Goal: Task Accomplishment & Management: Complete application form

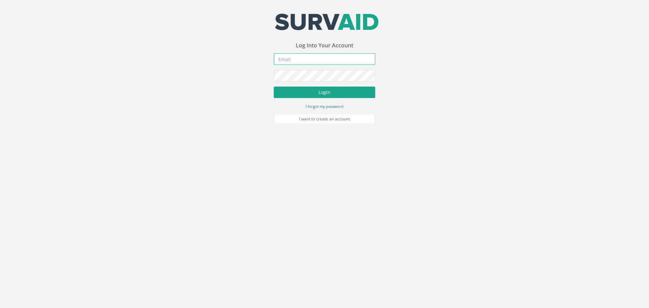
type input "[PERSON_NAME][EMAIL_ADDRESS][DOMAIN_NAME]"
click at [322, 91] on button "Login" at bounding box center [324, 91] width 101 height 11
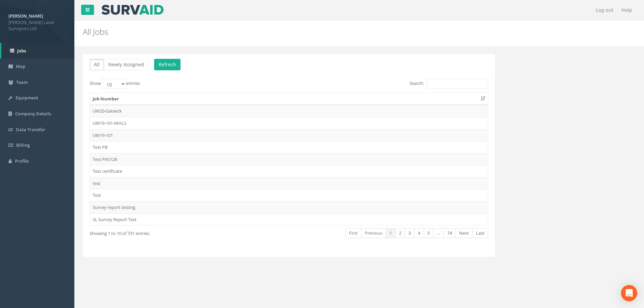
click at [551, 105] on div "All Newly Assigned Refresh Show 10 25 50 100 entries Search: Job Number UM20-Ga…" at bounding box center [359, 159] width 563 height 212
click at [446, 83] on input "Search:" at bounding box center [457, 84] width 62 height 10
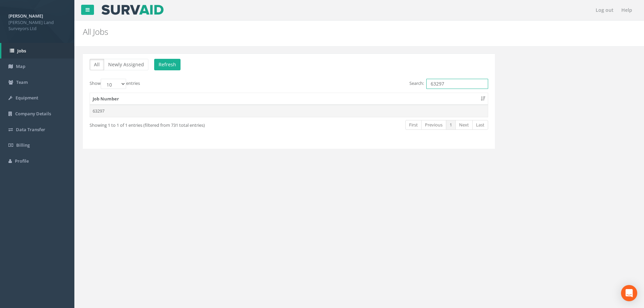
type input "63297"
click at [103, 112] on td "63297" at bounding box center [289, 111] width 398 height 12
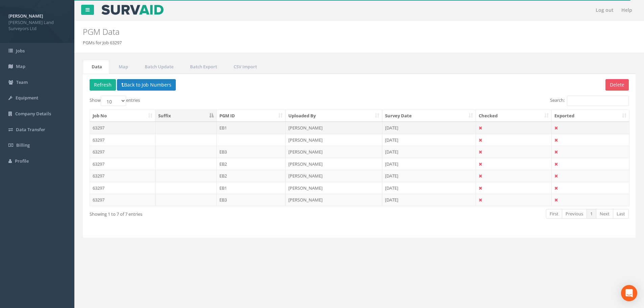
click at [101, 127] on td "63297" at bounding box center [123, 128] width 66 height 12
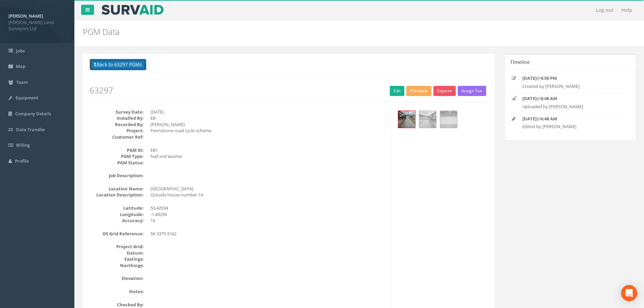
click at [101, 63] on button "Back to 63297 PGMs" at bounding box center [118, 64] width 57 height 11
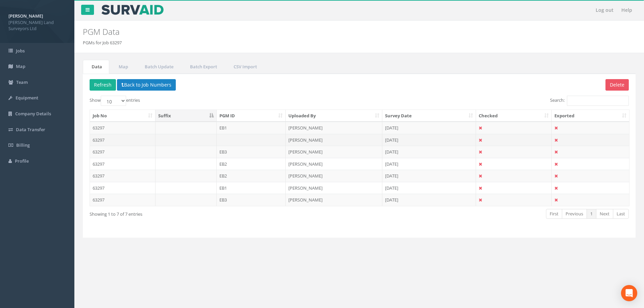
click at [100, 140] on td "63297" at bounding box center [123, 140] width 66 height 12
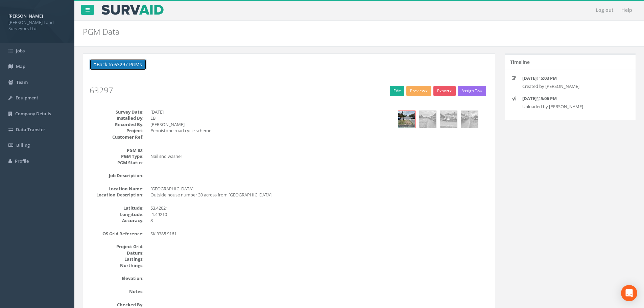
click at [94, 65] on button "Back to 63297 PGMs" at bounding box center [118, 64] width 57 height 11
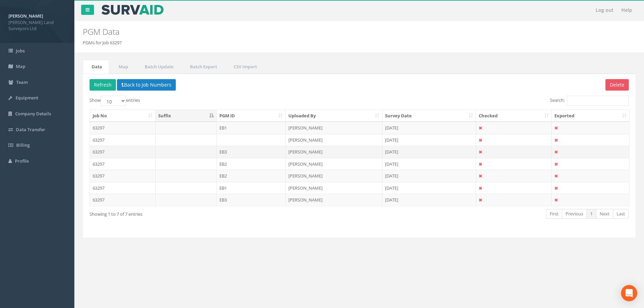
click at [101, 153] on td "63297" at bounding box center [123, 152] width 66 height 12
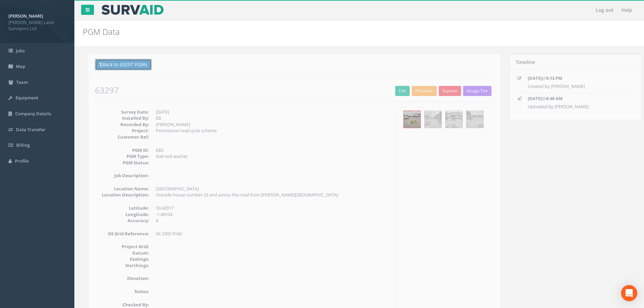
click at [100, 63] on button "Back to 63297 PGMs" at bounding box center [118, 64] width 57 height 11
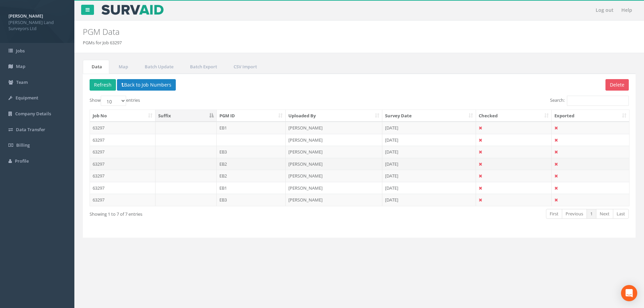
click at [103, 165] on td "63297" at bounding box center [123, 164] width 66 height 12
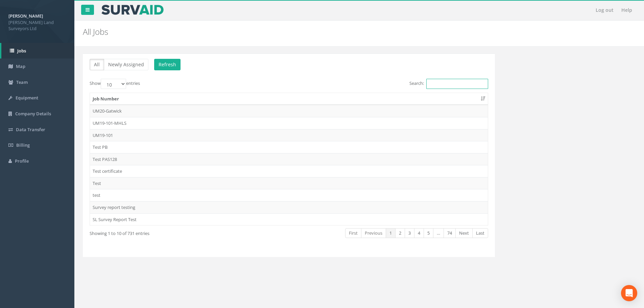
click at [438, 83] on input "Search:" at bounding box center [457, 84] width 62 height 10
type input "3"
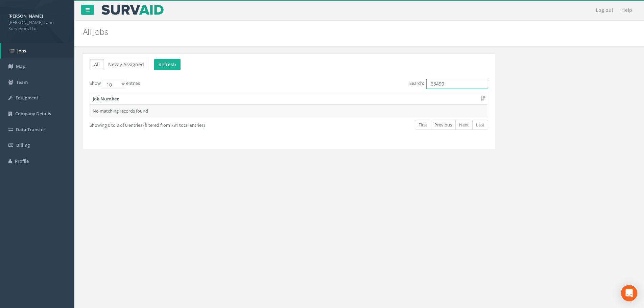
drag, startPoint x: 435, startPoint y: 83, endPoint x: 447, endPoint y: 82, distance: 11.8
click at [447, 82] on input "63490" at bounding box center [457, 84] width 62 height 10
type input "63297"
click at [100, 110] on td "63297" at bounding box center [289, 111] width 398 height 12
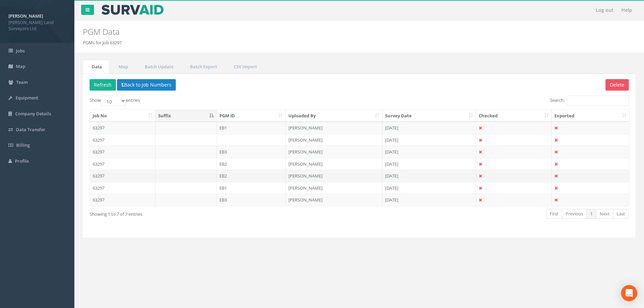
click at [100, 176] on td "63297" at bounding box center [123, 176] width 66 height 12
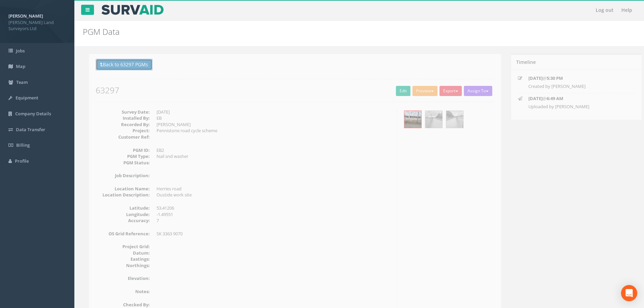
click at [102, 64] on button "Back to 63297 PGMs" at bounding box center [118, 64] width 57 height 11
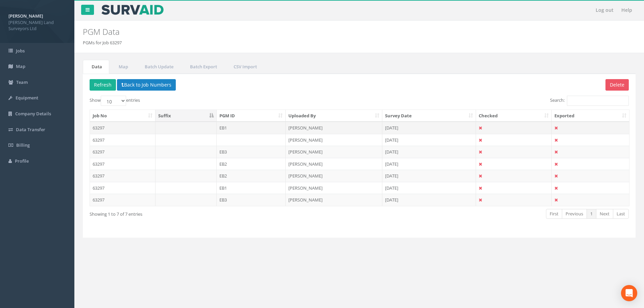
click at [101, 127] on td "63297" at bounding box center [123, 128] width 66 height 12
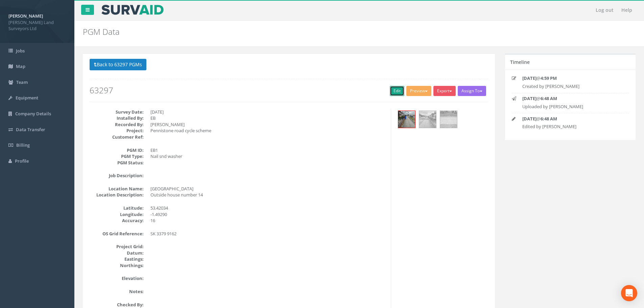
click at [392, 91] on link "Edit" at bounding box center [397, 91] width 15 height 10
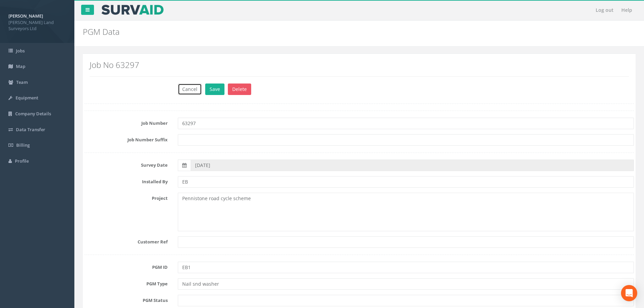
click at [186, 89] on button "Cancel" at bounding box center [190, 88] width 24 height 11
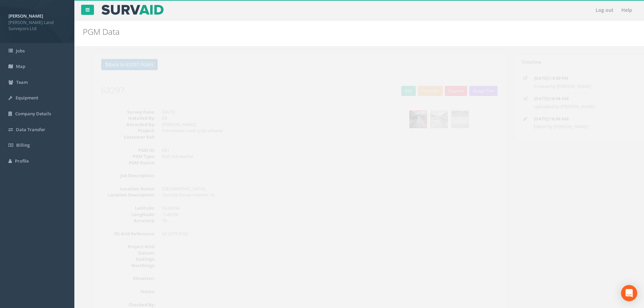
click at [129, 65] on button "Back to 63297 PGMs" at bounding box center [118, 64] width 57 height 11
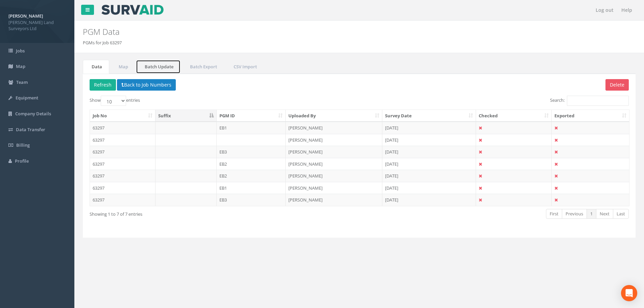
click at [164, 66] on link "Batch Update" at bounding box center [158, 67] width 45 height 14
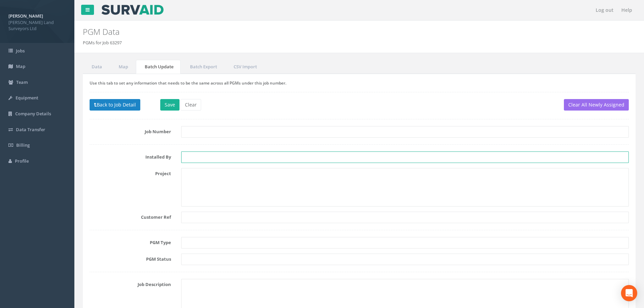
click at [201, 155] on input "text" at bounding box center [404, 156] width 447 height 11
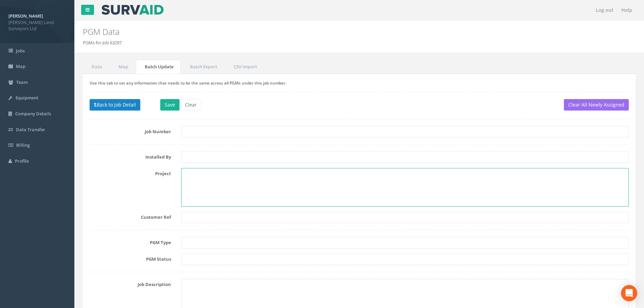
click at [207, 173] on textarea at bounding box center [404, 187] width 447 height 39
click at [213, 177] on textarea at bounding box center [404, 187] width 447 height 39
paste textarea "25-062 ATF4 Penistone Rd Cycle Scheme-"
type textarea "25-062 ATF4 Penistone Rd Cycle Scheme"
click at [220, 243] on input "text" at bounding box center [404, 242] width 447 height 11
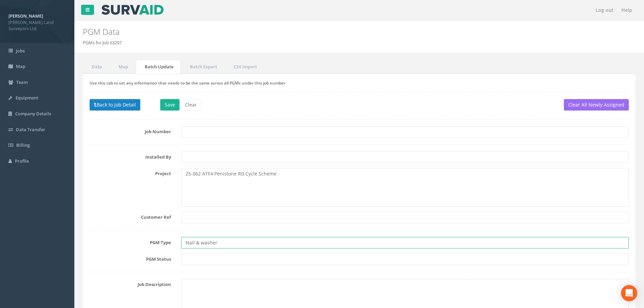
type input "Nail & washer"
click at [195, 258] on input "text" at bounding box center [404, 258] width 447 height 11
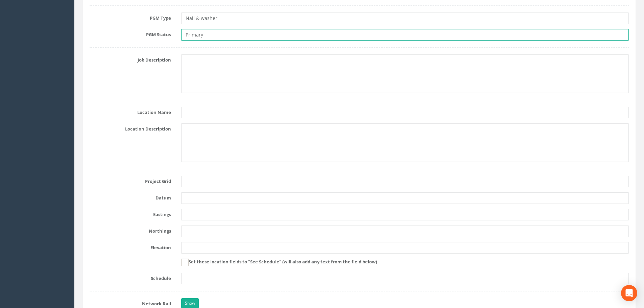
scroll to position [236, 0]
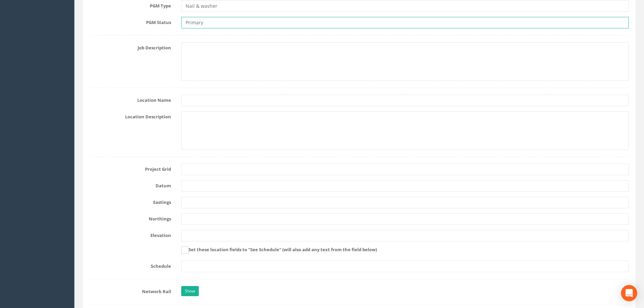
type input "Primary"
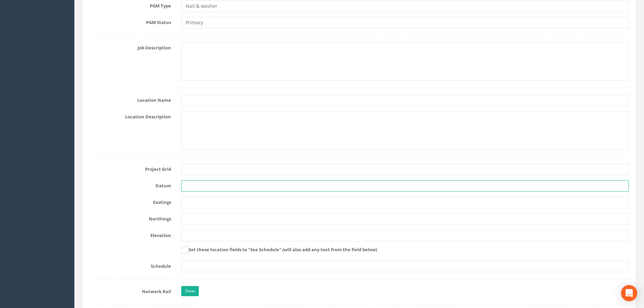
click at [191, 184] on input "text" at bounding box center [404, 185] width 447 height 11
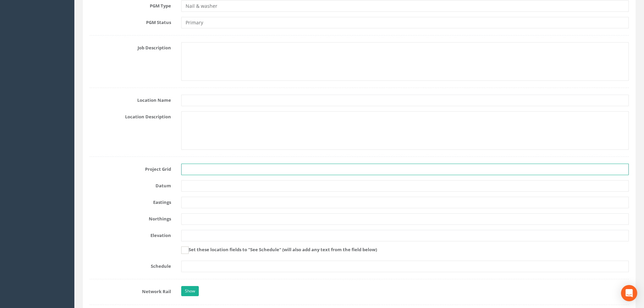
click at [194, 169] on input "text" at bounding box center [404, 169] width 447 height 11
type input "OSGB36(15)"
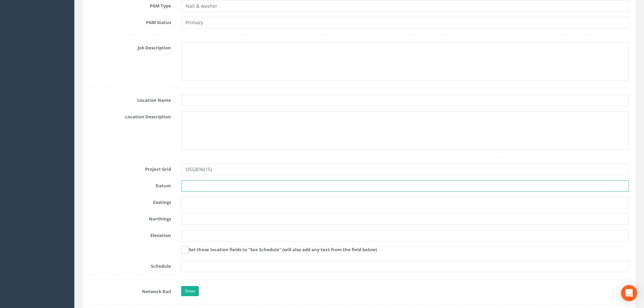
click at [187, 187] on input "text" at bounding box center [404, 185] width 447 height 11
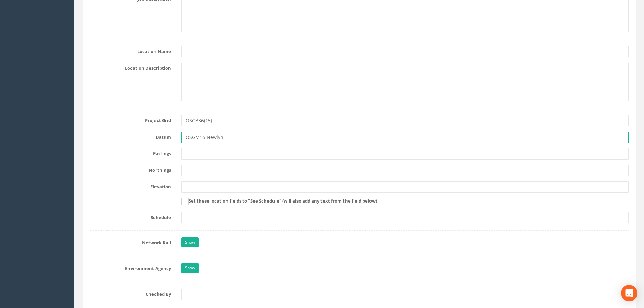
scroll to position [311, 0]
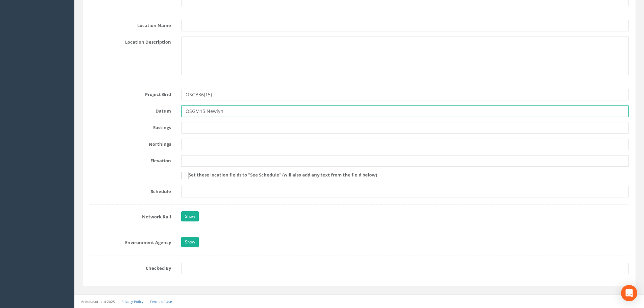
type input "OSGM15 Newlyn"
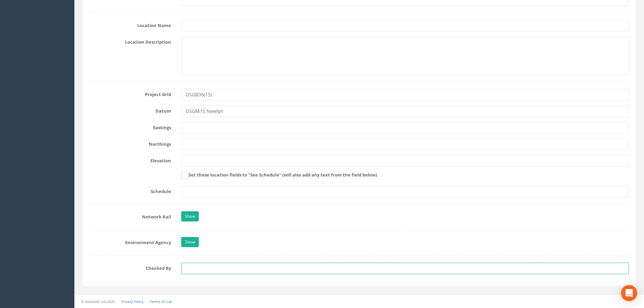
click at [210, 267] on input "text" at bounding box center [404, 268] width 447 height 11
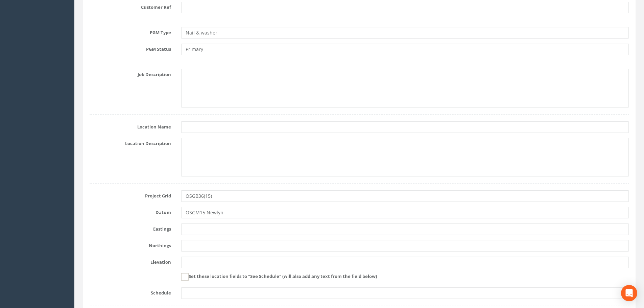
scroll to position [0, 0]
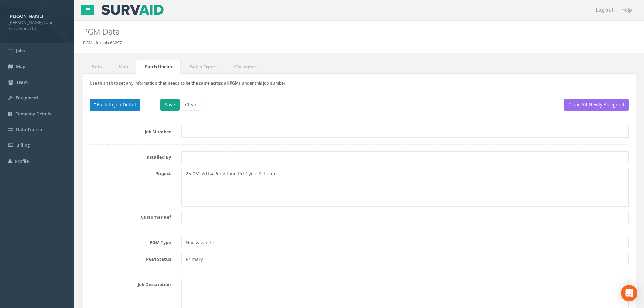
type input "MRS"
click at [172, 105] on button "Save" at bounding box center [169, 104] width 19 height 11
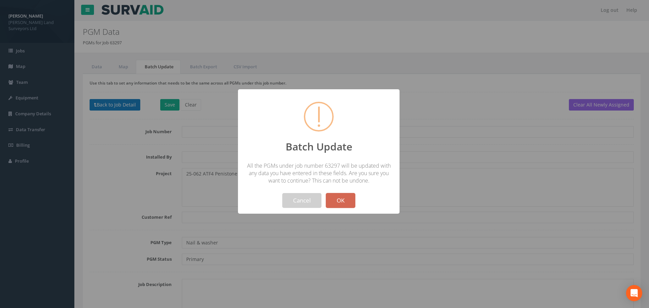
click at [341, 198] on button "OK" at bounding box center [340, 200] width 29 height 15
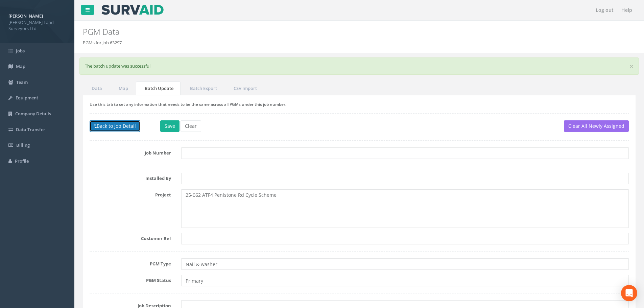
click at [114, 126] on button "Back to Job Detail" at bounding box center [115, 125] width 51 height 11
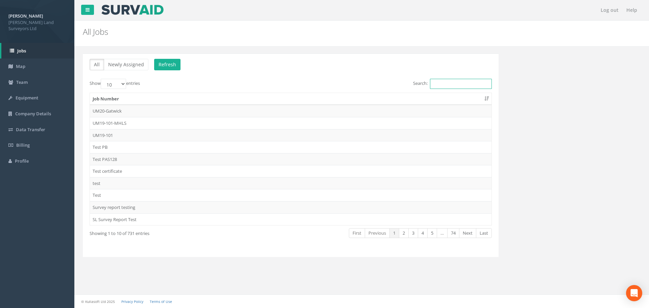
click at [445, 84] on input "Search:" at bounding box center [461, 84] width 62 height 10
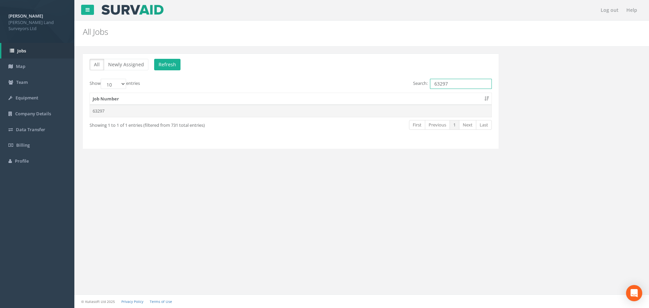
type input "63297"
click at [101, 111] on td "63297" at bounding box center [290, 111] width 401 height 12
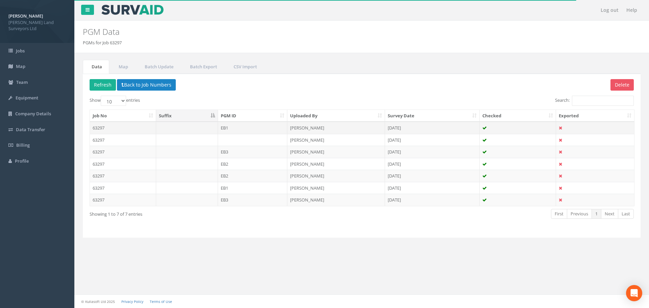
click at [97, 127] on td "63297" at bounding box center [123, 128] width 66 height 12
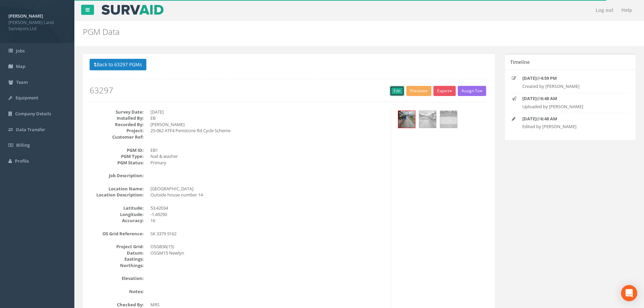
click at [393, 91] on link "Edit" at bounding box center [397, 91] width 15 height 10
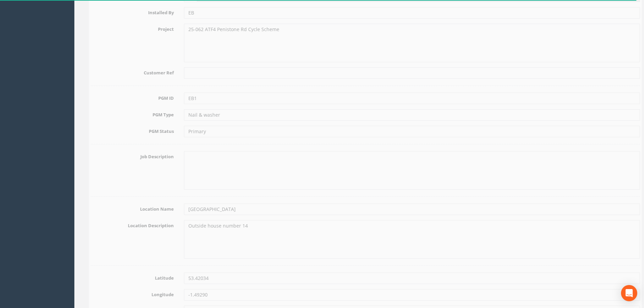
scroll to position [203, 0]
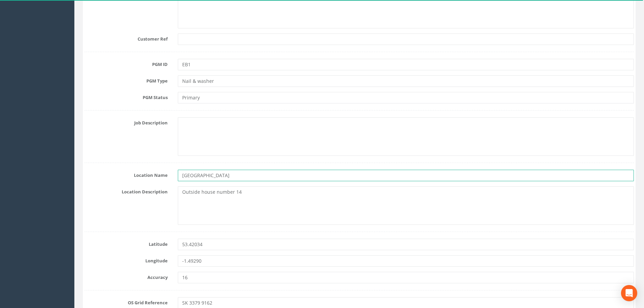
drag, startPoint x: 228, startPoint y: 175, endPoint x: 182, endPoint y: 175, distance: 45.9
click at [182, 175] on input "[GEOGRAPHIC_DATA]" at bounding box center [406, 175] width 456 height 11
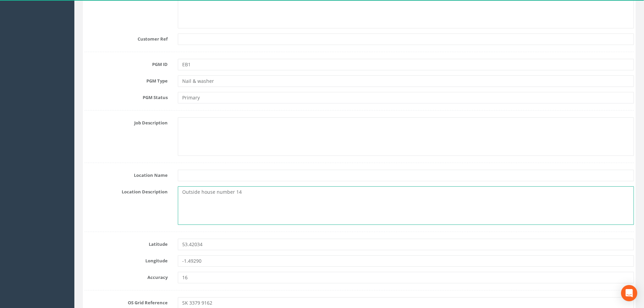
click at [182, 192] on textarea "Outside house number 14" at bounding box center [406, 205] width 456 height 39
paste textarea "[GEOGRAPHIC_DATA]"
click at [203, 192] on textarea "Southey green roadOutside house number 14" at bounding box center [406, 205] width 456 height 39
click at [218, 192] on textarea "Southey Green roadOutside house number 14" at bounding box center [406, 205] width 456 height 39
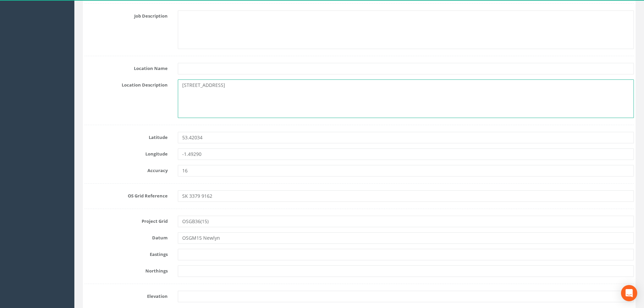
scroll to position [338, 0]
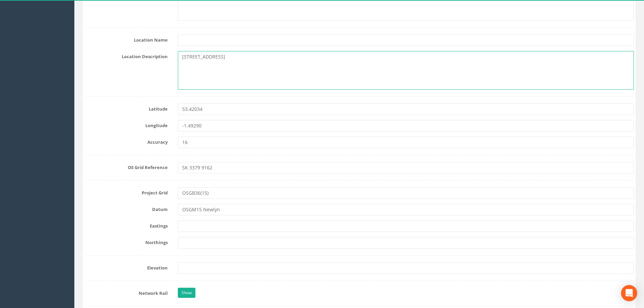
type textarea "Southey Green Road, outside house number 14"
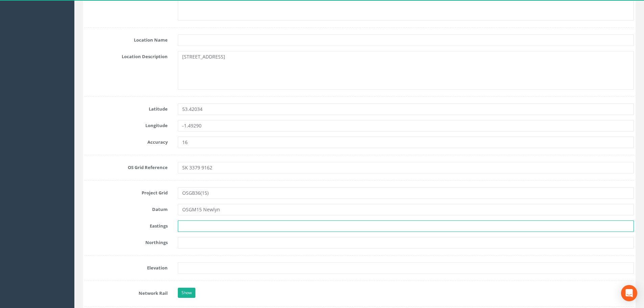
click at [228, 224] on input "text" at bounding box center [406, 225] width 456 height 11
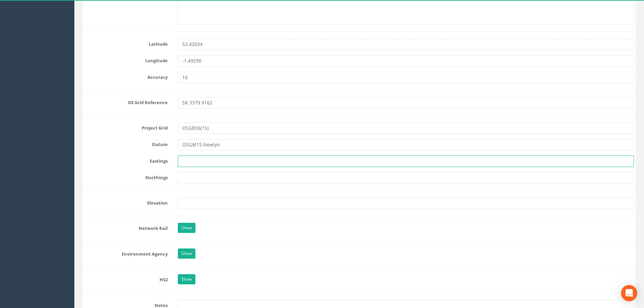
scroll to position [405, 0]
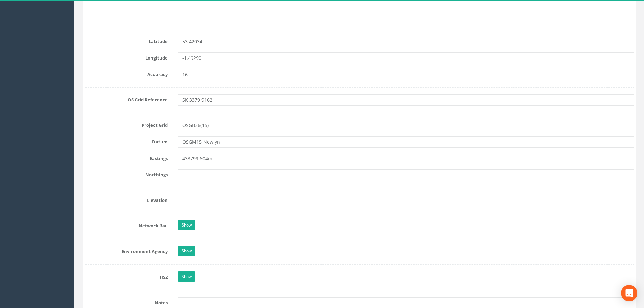
type input "433799.604m"
type input "391621.607m"
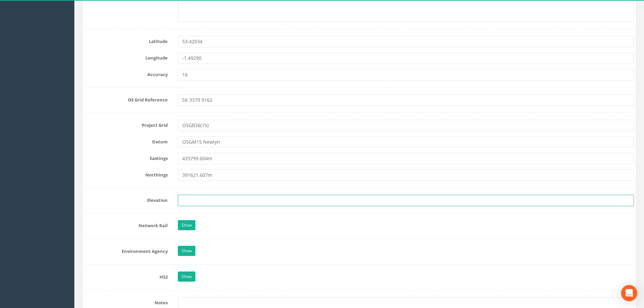
click at [214, 202] on input "text" at bounding box center [406, 200] width 456 height 11
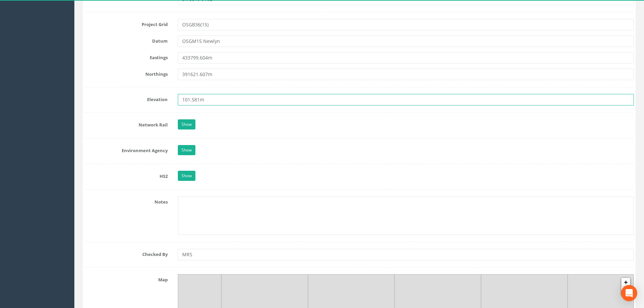
scroll to position [608, 0]
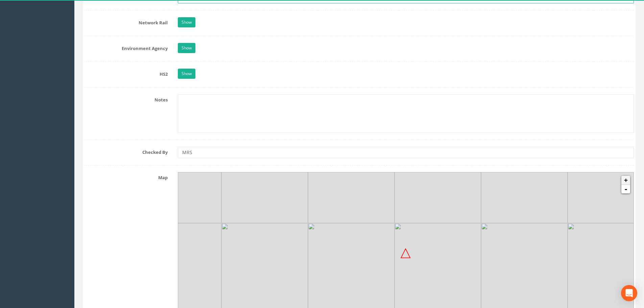
type input "101.581m"
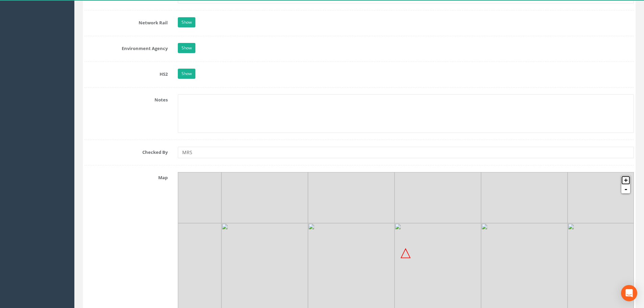
click at [626, 178] on link "+" at bounding box center [625, 180] width 9 height 9
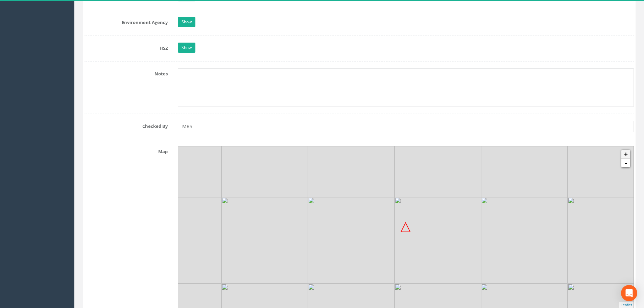
click at [178, 146] on div at bounding box center [178, 146] width 0 height 0
click at [626, 178] on img at bounding box center [641, 253] width 173 height 173
click at [626, 178] on img at bounding box center [599, 210] width 86 height 86
click at [627, 155] on link "+" at bounding box center [625, 154] width 9 height 9
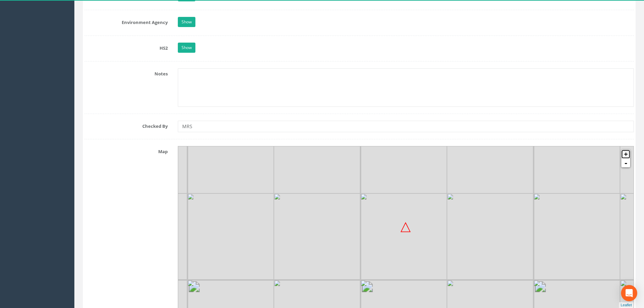
click at [627, 155] on link "+" at bounding box center [625, 154] width 9 height 9
drag, startPoint x: 436, startPoint y: 201, endPoint x: 458, endPoint y: 207, distance: 22.9
click at [458, 207] on img at bounding box center [466, 209] width 86 height 86
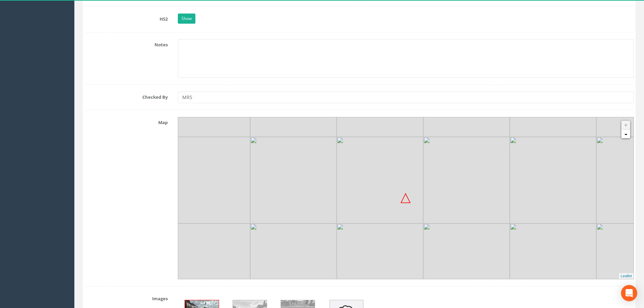
scroll to position [837, 0]
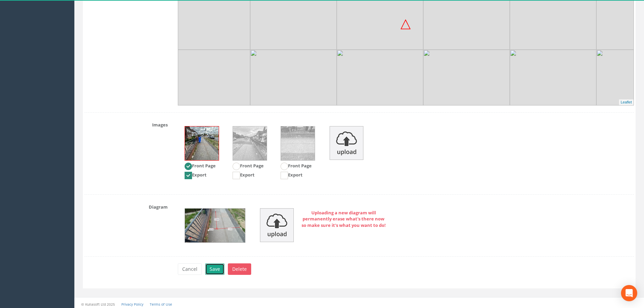
click at [216, 264] on button "Save" at bounding box center [214, 268] width 19 height 11
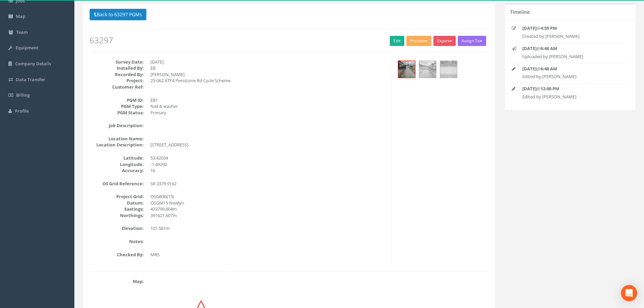
scroll to position [0, 0]
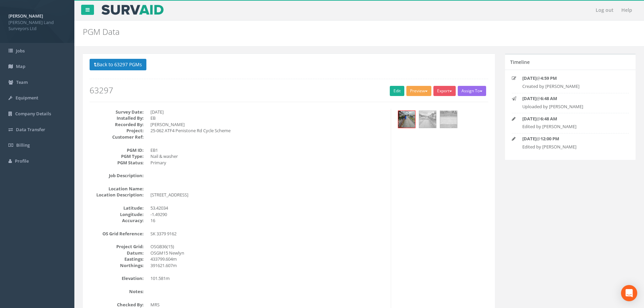
click at [416, 91] on button "Preview" at bounding box center [418, 91] width 25 height 10
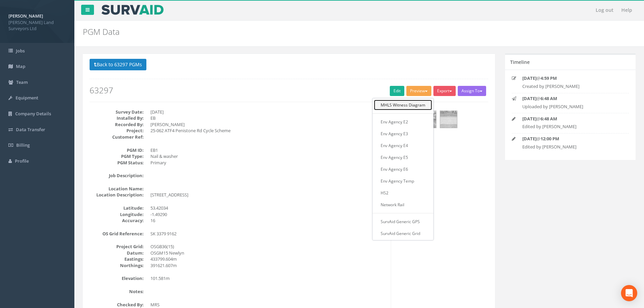
click at [417, 105] on link "MHLS Witness Diagram" at bounding box center [403, 105] width 58 height 10
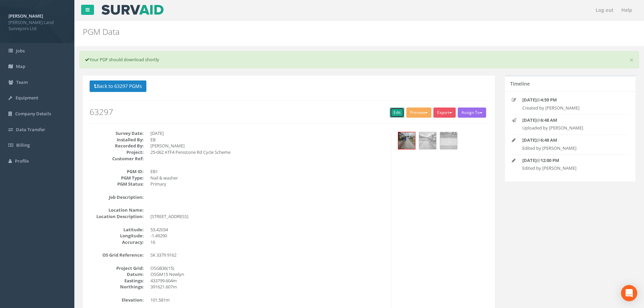
click at [399, 114] on link "Edit" at bounding box center [397, 112] width 15 height 10
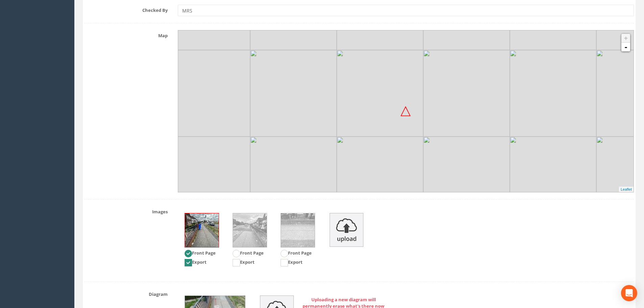
scroll to position [777, 0]
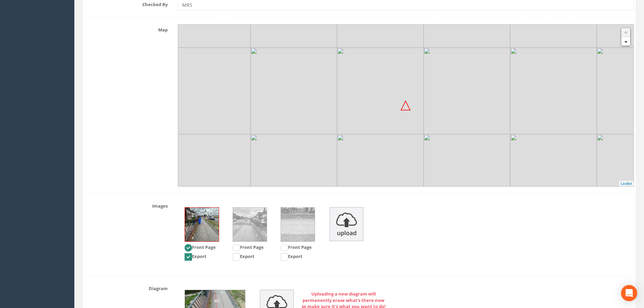
drag, startPoint x: 402, startPoint y: 140, endPoint x: 403, endPoint y: 144, distance: 3.8
click at [403, 144] on img at bounding box center [380, 177] width 86 height 86
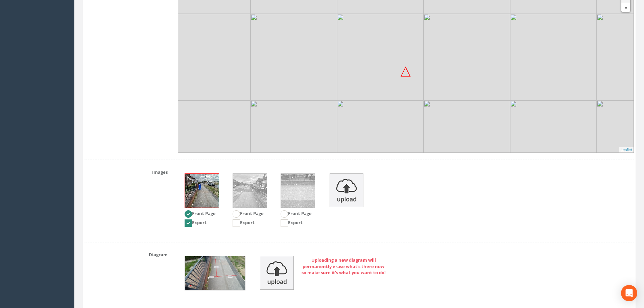
scroll to position [861, 0]
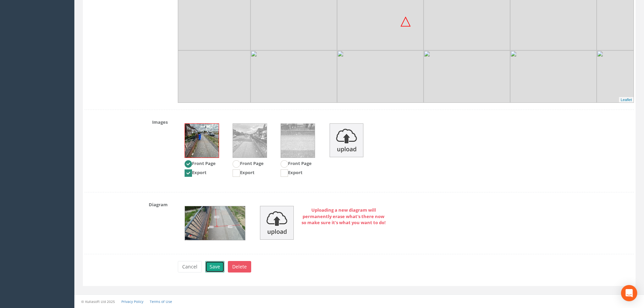
click at [218, 267] on button "Save" at bounding box center [214, 266] width 19 height 11
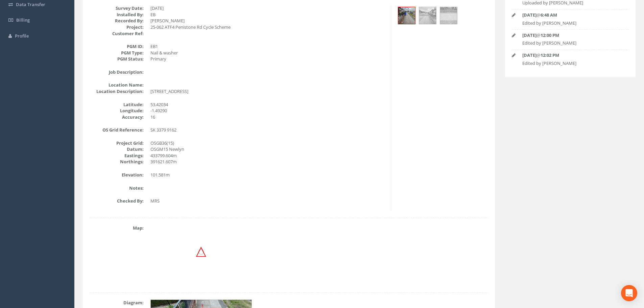
scroll to position [40, 0]
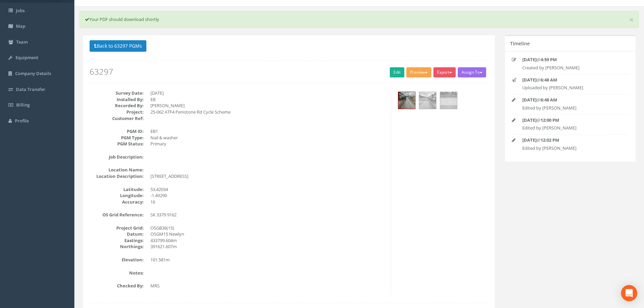
click at [425, 73] on span "button" at bounding box center [426, 72] width 3 height 1
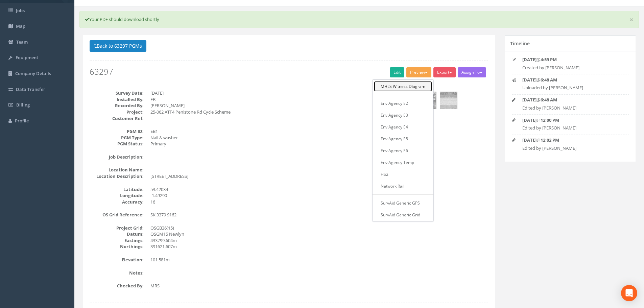
click at [409, 89] on link "MHLS Witness Diagram" at bounding box center [403, 86] width 58 height 10
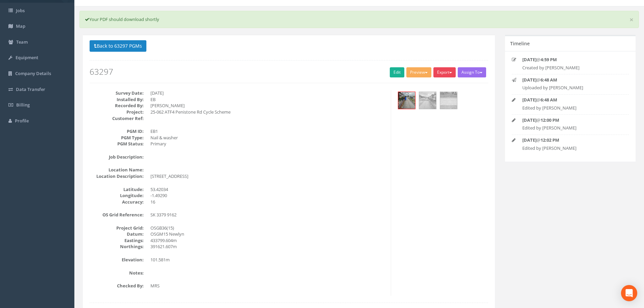
click at [449, 72] on span "button" at bounding box center [450, 72] width 3 height 1
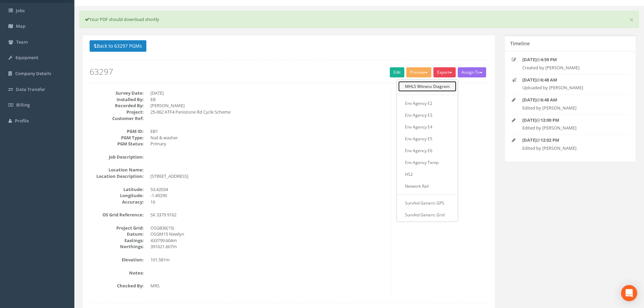
click at [440, 85] on link "MHLS Witness Diagram" at bounding box center [427, 86] width 58 height 10
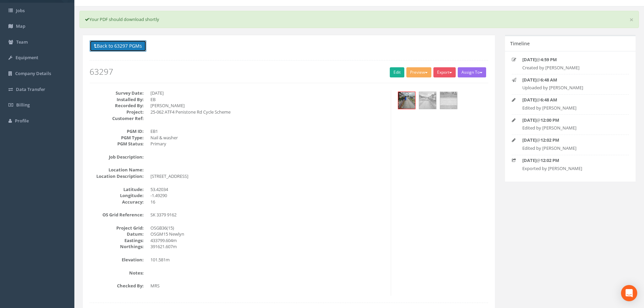
click at [99, 45] on button "Back to 63297 PGMs" at bounding box center [118, 45] width 57 height 11
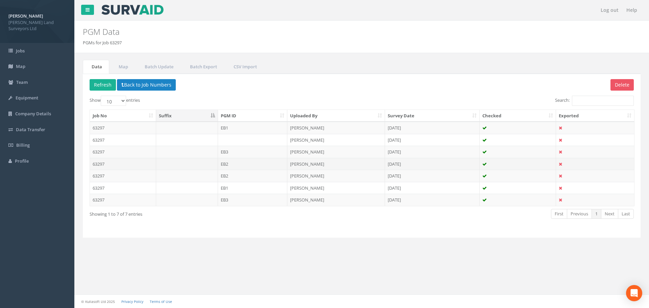
click at [100, 164] on td "63297" at bounding box center [123, 164] width 66 height 12
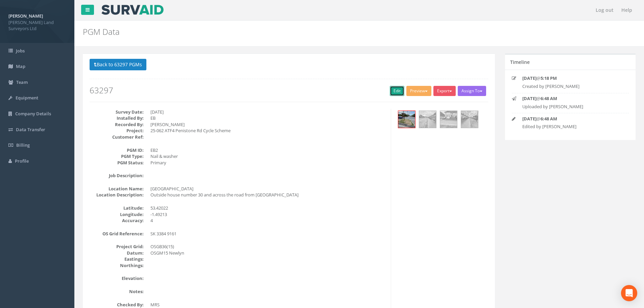
click at [396, 91] on link "Edit" at bounding box center [397, 91] width 15 height 10
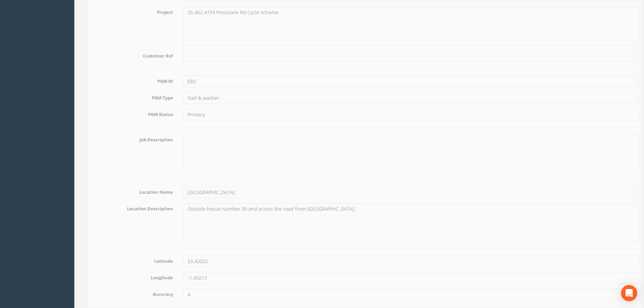
scroll to position [203, 0]
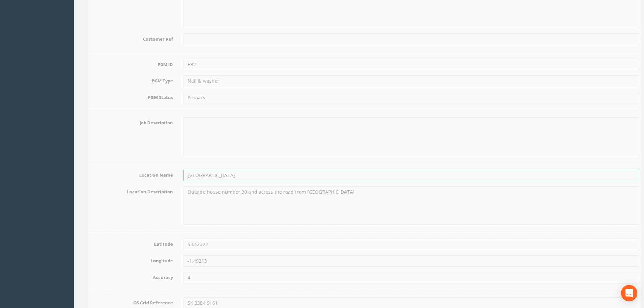
drag, startPoint x: 229, startPoint y: 174, endPoint x: 178, endPoint y: 174, distance: 51.0
click at [178, 174] on input "[GEOGRAPHIC_DATA]" at bounding box center [406, 175] width 456 height 11
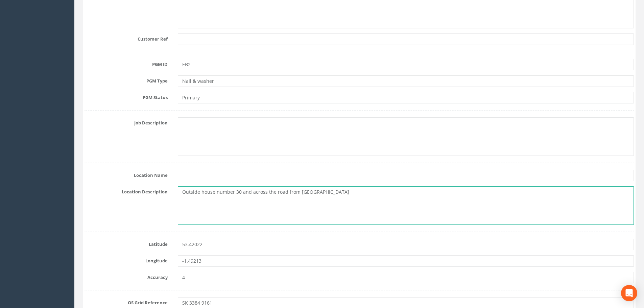
click at [183, 191] on textarea "Outside house number 30 and across the road from meynell road" at bounding box center [406, 205] width 456 height 39
paste textarea "[GEOGRAPHIC_DATA]"
click at [203, 192] on textarea "Southey green roadOutside house number 30 and across the road from meynell road" at bounding box center [406, 205] width 456 height 39
click at [217, 192] on textarea "Southey Green roadOutside house number 30 and across the road from meynell road" at bounding box center [406, 205] width 456 height 39
drag, startPoint x: 230, startPoint y: 192, endPoint x: 342, endPoint y: 193, distance: 112.2
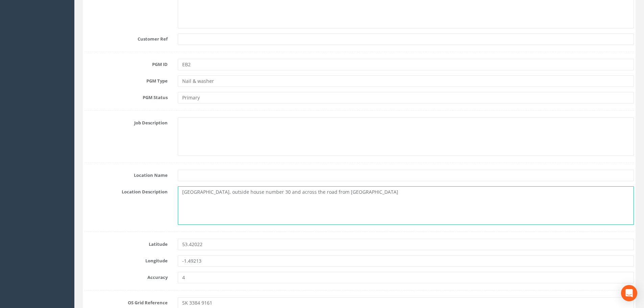
click at [342, 193] on textarea "Southey Green Road, outside house number 30 and across the road from meynell ro…" at bounding box center [406, 205] width 456 height 39
click at [277, 192] on textarea "Southey Green Road, at the junction with meynell road" at bounding box center [406, 205] width 456 height 39
click at [293, 193] on textarea "Southey Green Road, at the junction with Meynell road" at bounding box center [406, 205] width 456 height 39
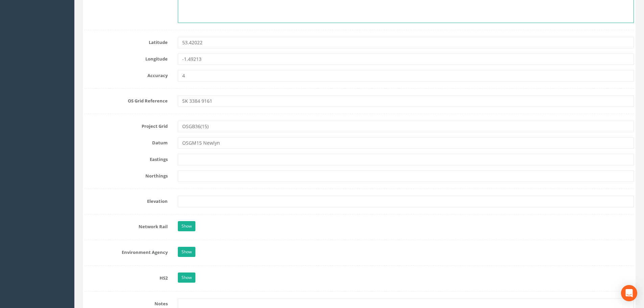
scroll to position [405, 0]
type textarea "Southey Green Road, at the junction with Meynell Road"
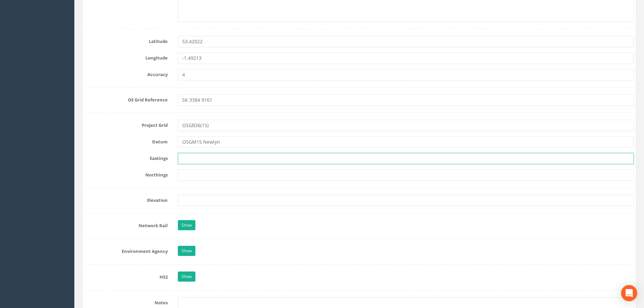
click at [265, 157] on input "text" at bounding box center [406, 158] width 456 height 11
click at [208, 158] on input "text" at bounding box center [406, 158] width 456 height 11
type input "433851.319m"
type input "391607.542m"
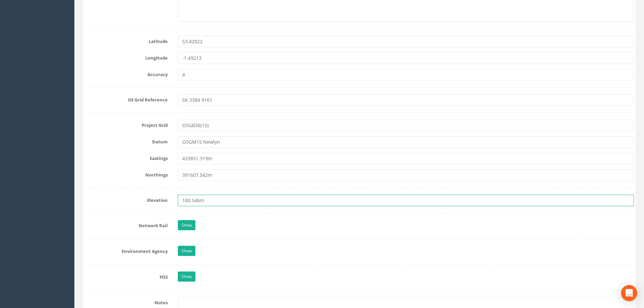
type input "100.546m"
drag, startPoint x: 207, startPoint y: 158, endPoint x: 460, endPoint y: 228, distance: 262.2
click at [460, 228] on div "Show" at bounding box center [406, 226] width 466 height 12
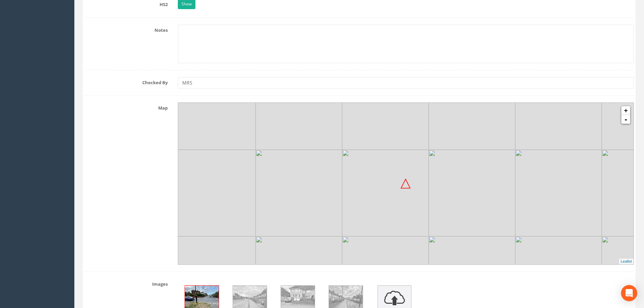
scroll to position [709, 0]
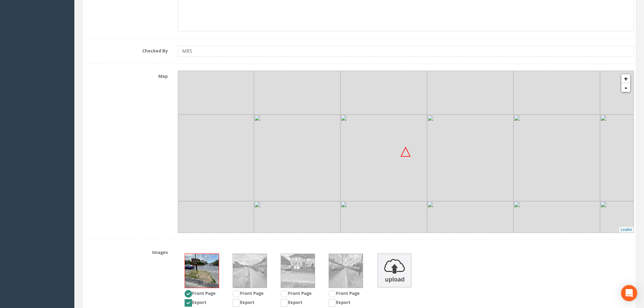
drag, startPoint x: 414, startPoint y: 182, endPoint x: 412, endPoint y: 178, distance: 4.2
click at [412, 178] on img at bounding box center [383, 158] width 86 height 86
click at [414, 173] on img at bounding box center [384, 158] width 86 height 86
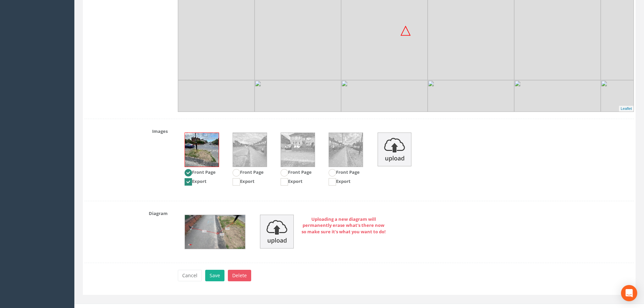
scroll to position [839, 0]
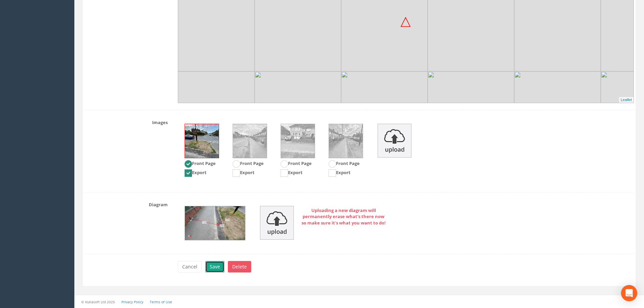
click at [215, 266] on button "Save" at bounding box center [214, 266] width 19 height 11
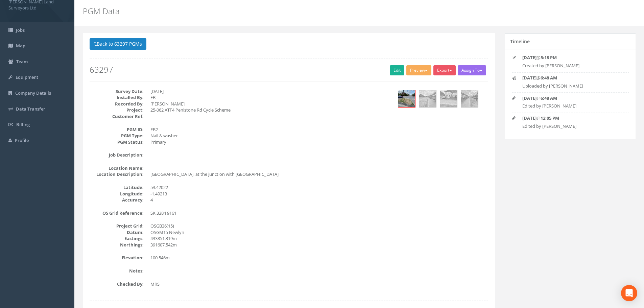
scroll to position [19, 0]
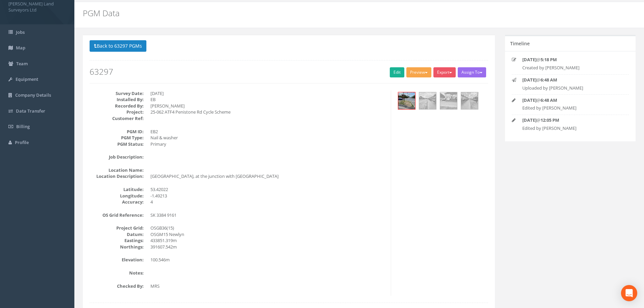
click at [421, 73] on button "Preview" at bounding box center [418, 72] width 25 height 10
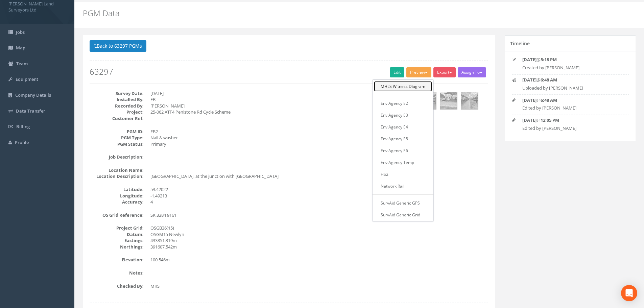
click at [399, 86] on link "MHLS Witness Diagram" at bounding box center [403, 86] width 58 height 10
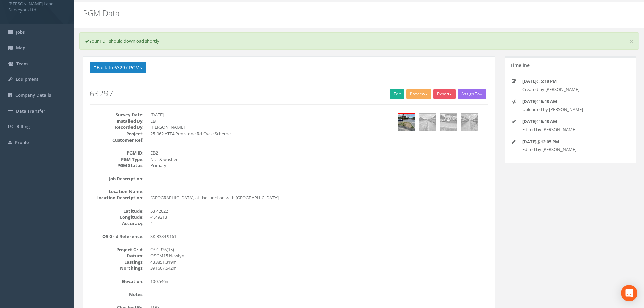
click at [300, 72] on p "Back to 63297 PGMs Back to Map" at bounding box center [289, 68] width 398 height 13
click at [450, 93] on button "Export" at bounding box center [444, 94] width 22 height 10
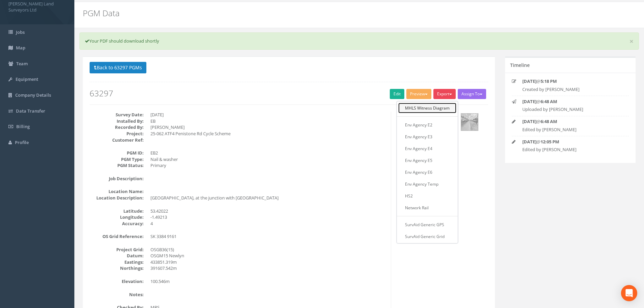
click at [430, 110] on link "MHLS Witness Diagram" at bounding box center [427, 108] width 58 height 10
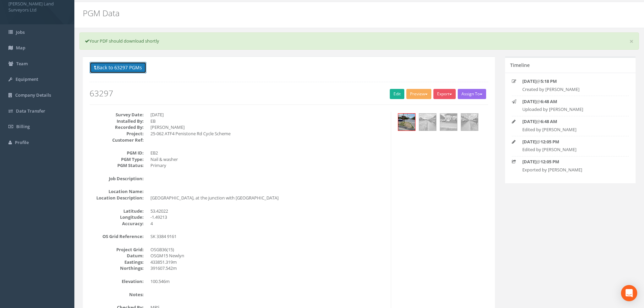
click at [136, 69] on button "Back to 63297 PGMs" at bounding box center [118, 67] width 57 height 11
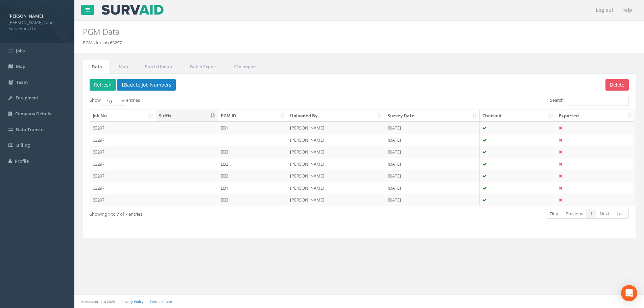
scroll to position [0, 0]
click at [100, 150] on td "63297" at bounding box center [123, 152] width 66 height 12
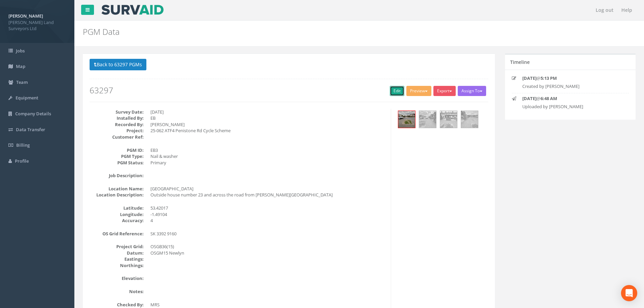
click at [398, 93] on link "Edit" at bounding box center [397, 91] width 15 height 10
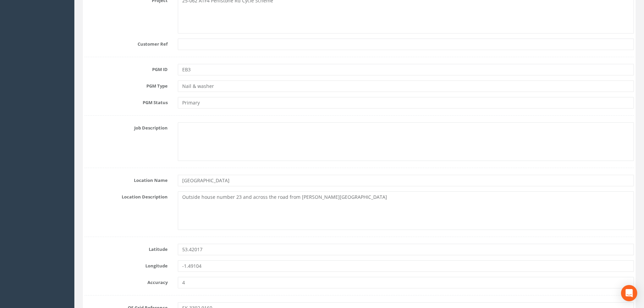
scroll to position [203, 0]
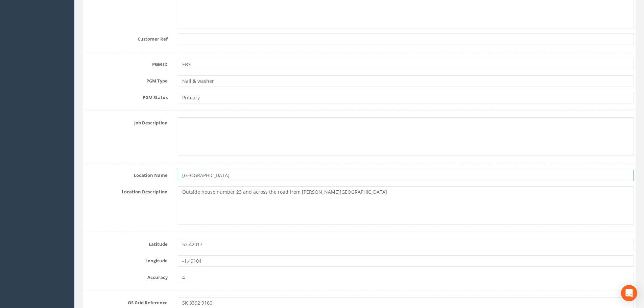
drag, startPoint x: 231, startPoint y: 173, endPoint x: 181, endPoint y: 173, distance: 49.7
click at [181, 173] on input "[GEOGRAPHIC_DATA]" at bounding box center [406, 175] width 456 height 11
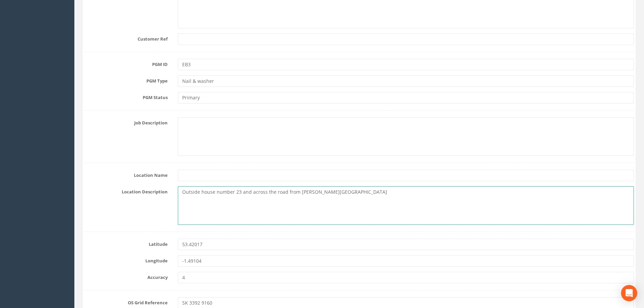
drag, startPoint x: 296, startPoint y: 192, endPoint x: 183, endPoint y: 193, distance: 113.2
click at [182, 192] on textarea "Outside house number 23 and across the road from cookson road" at bounding box center [406, 205] width 456 height 39
paste textarea "[GEOGRAPHIC_DATA]"
click at [203, 192] on textarea "Southey green road cookson road" at bounding box center [406, 205] width 456 height 39
click at [217, 192] on textarea "Southey Green road cookson road" at bounding box center [406, 205] width 456 height 39
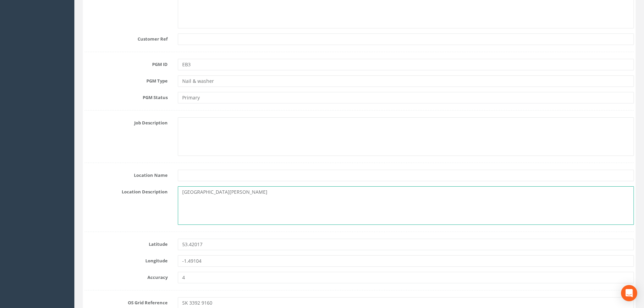
click at [227, 192] on textarea "Southey Green Road cookson road" at bounding box center [406, 205] width 456 height 39
click at [273, 192] on textarea "Southey Green Road, at the juction with cookson road" at bounding box center [406, 205] width 456 height 39
click at [293, 192] on textarea "Southey Green Road, at the juction with Cookson road" at bounding box center [406, 205] width 456 height 39
click at [294, 206] on textarea "Southey Green Road, at the juction with Cookson Road" at bounding box center [406, 205] width 456 height 39
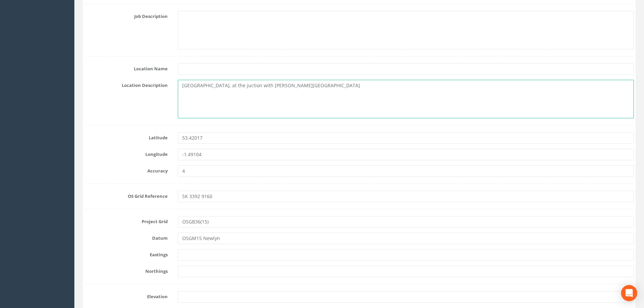
scroll to position [372, 0]
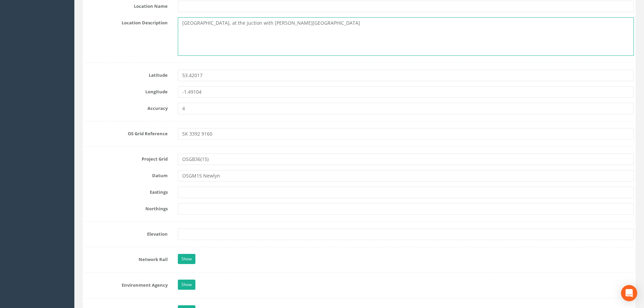
type textarea "Southey Green Road, at the juction with Cookson Road"
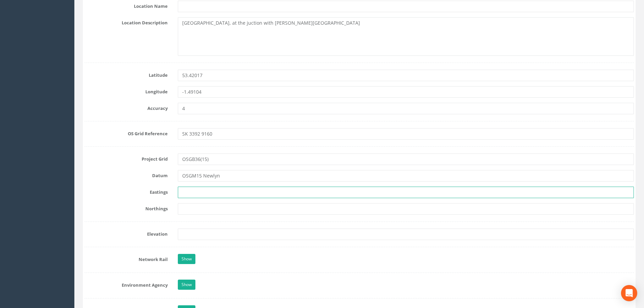
click at [223, 193] on input "text" at bounding box center [406, 191] width 456 height 11
click at [240, 191] on input "text" at bounding box center [406, 191] width 456 height 11
type input "433921.409m"
type input "391603.198m"
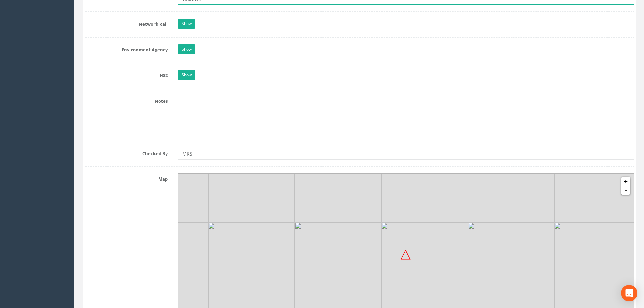
scroll to position [608, 0]
type input "99.390m"
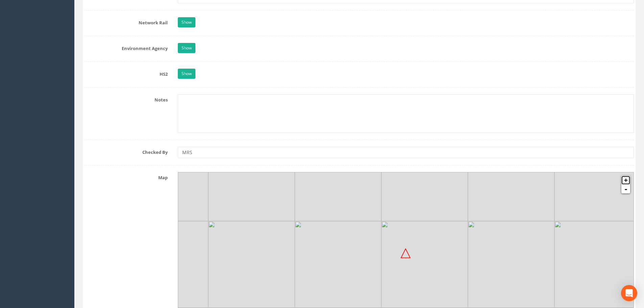
click at [625, 181] on link "+" at bounding box center [625, 180] width 9 height 9
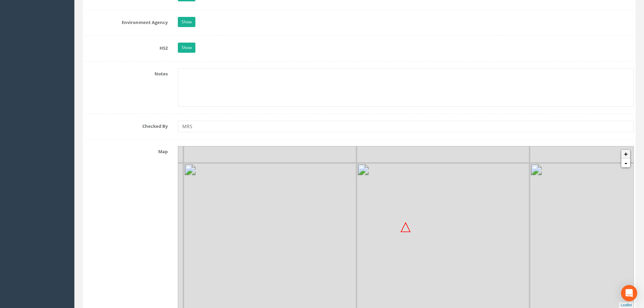
click at [625, 181] on img at bounding box center [615, 249] width 173 height 173
click at [178, 146] on div at bounding box center [178, 146] width 0 height 0
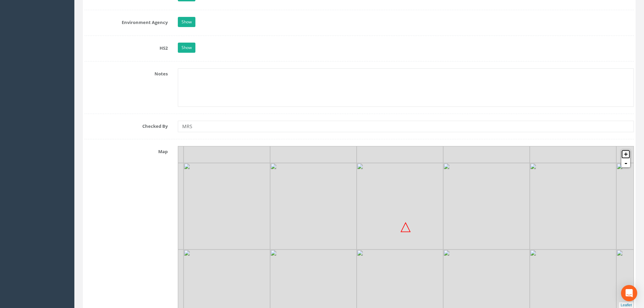
click at [625, 154] on link "+" at bounding box center [625, 154] width 9 height 9
drag, startPoint x: 442, startPoint y: 248, endPoint x: 443, endPoint y: 243, distance: 5.2
click at [443, 243] on img at bounding box center [427, 268] width 86 height 86
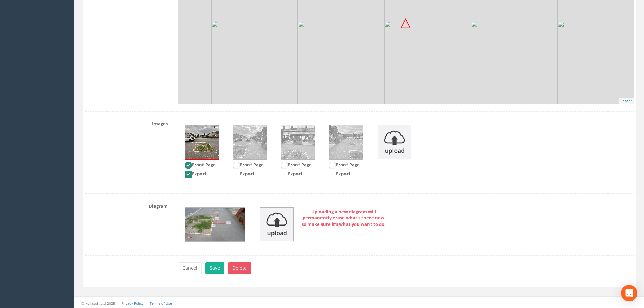
scroll to position [839, 0]
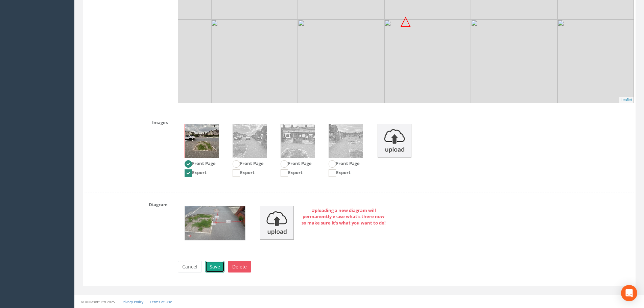
click at [209, 269] on button "Save" at bounding box center [214, 266] width 19 height 11
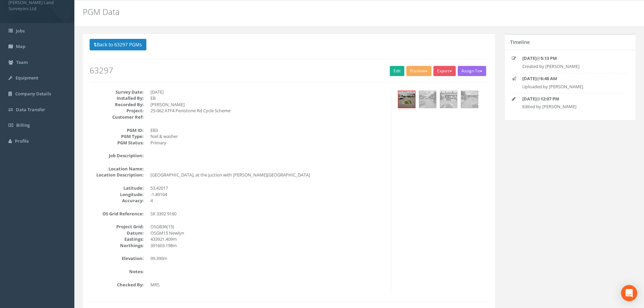
scroll to position [0, 0]
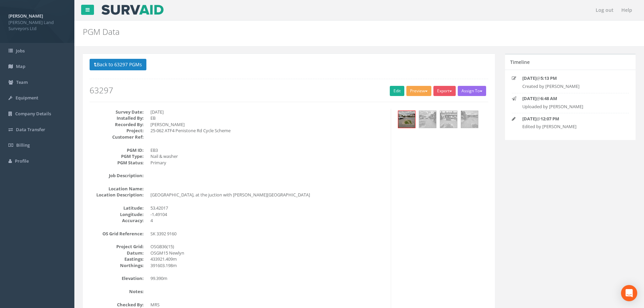
click at [422, 91] on button "Preview" at bounding box center [418, 91] width 25 height 10
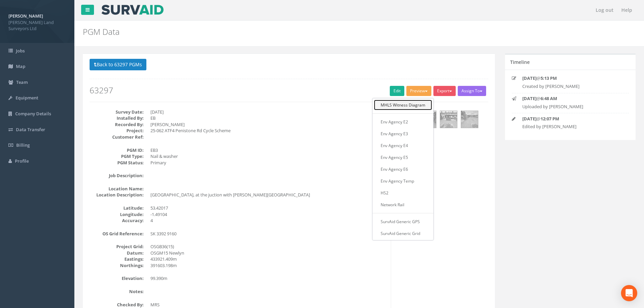
click at [418, 106] on link "MHLS Witness Diagram" at bounding box center [403, 105] width 58 height 10
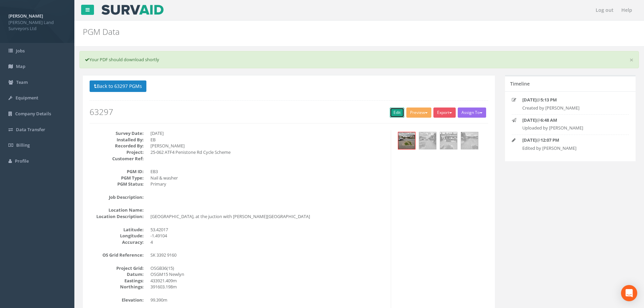
click at [396, 114] on link "Edit" at bounding box center [397, 112] width 15 height 10
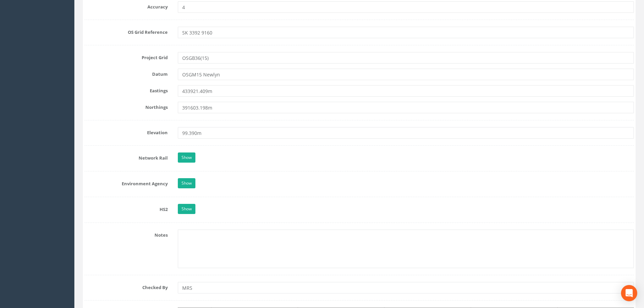
scroll to position [608, 0]
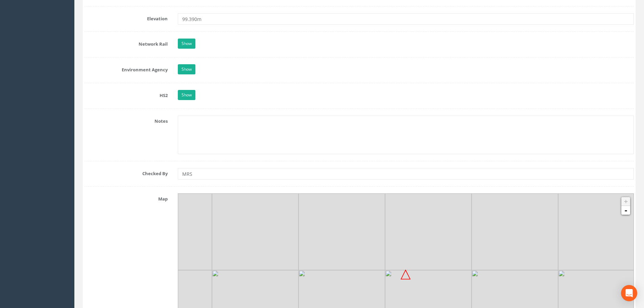
click at [368, 296] on img at bounding box center [341, 313] width 86 height 86
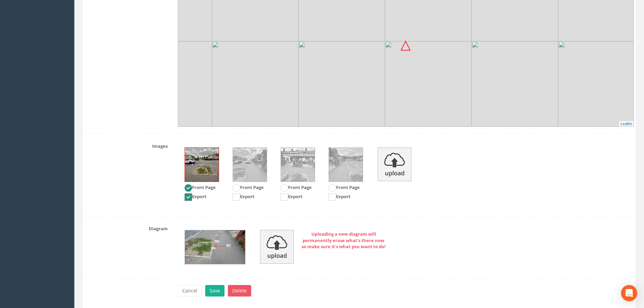
scroll to position [861, 0]
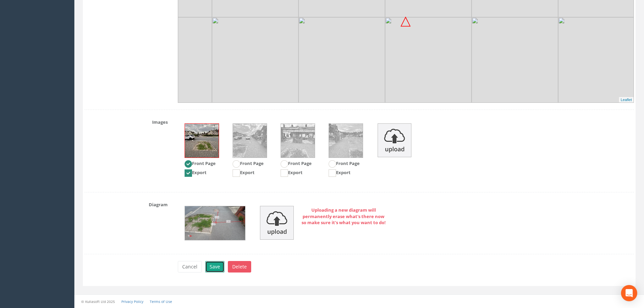
click at [218, 265] on button "Save" at bounding box center [214, 266] width 19 height 11
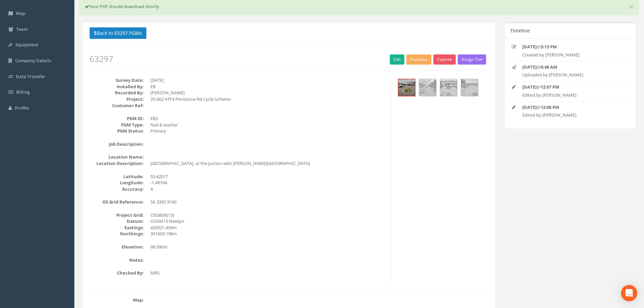
scroll to position [0, 0]
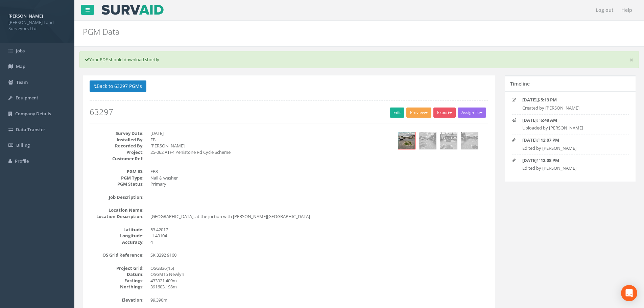
click at [425, 113] on span "button" at bounding box center [426, 112] width 3 height 1
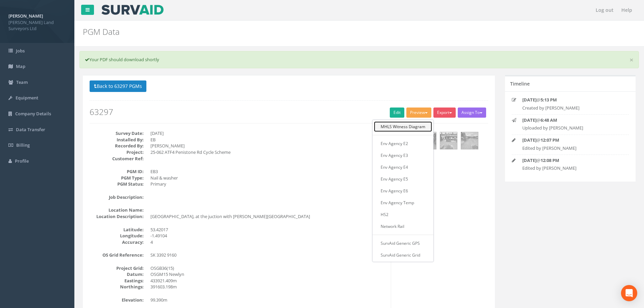
click at [408, 127] on link "MHLS Witness Diagram" at bounding box center [403, 126] width 58 height 10
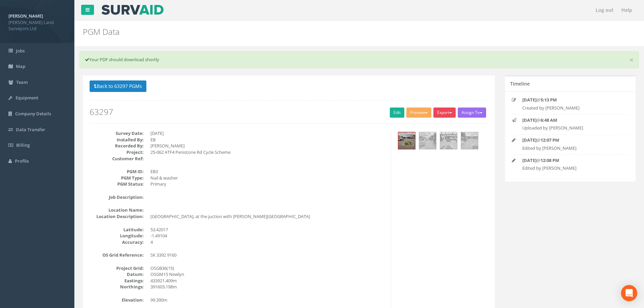
click at [452, 113] on button "Export" at bounding box center [444, 112] width 22 height 10
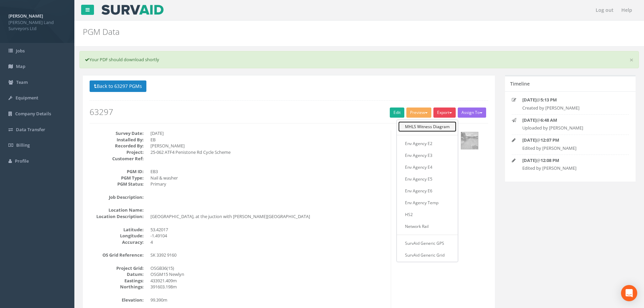
click at [426, 127] on link "MHLS Witness Diagram" at bounding box center [427, 126] width 58 height 10
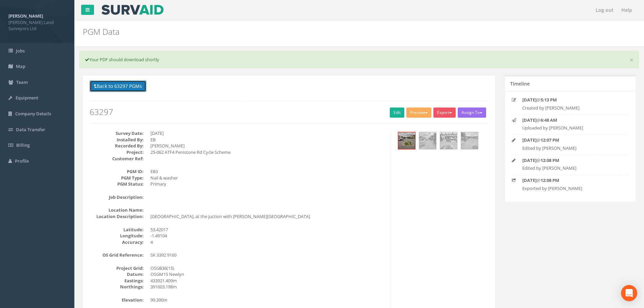
click at [113, 82] on button "Back to 63297 PGMs" at bounding box center [118, 85] width 57 height 11
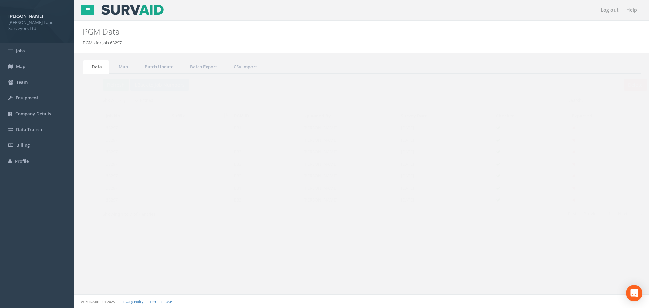
click at [431, 81] on p "Delete Refresh Back to Job Numbers" at bounding box center [362, 85] width 544 height 13
click at [100, 189] on td "63297" at bounding box center [123, 188] width 66 height 12
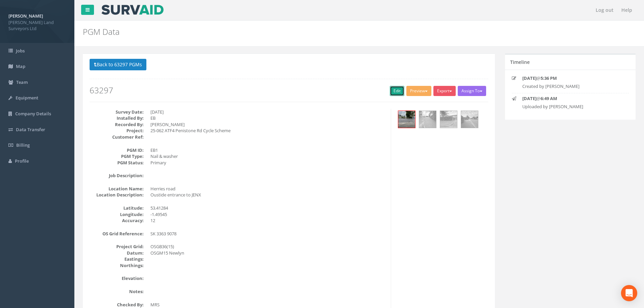
click at [394, 89] on link "Edit" at bounding box center [397, 91] width 15 height 10
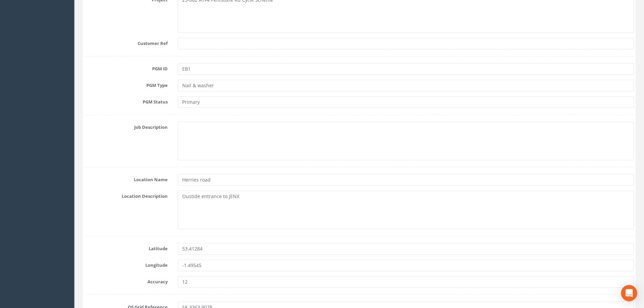
scroll to position [203, 0]
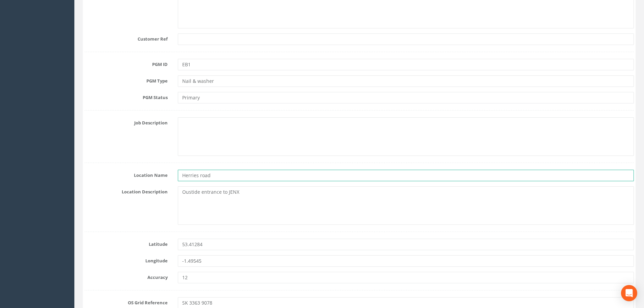
drag, startPoint x: 214, startPoint y: 175, endPoint x: 181, endPoint y: 177, distance: 32.5
click at [181, 177] on input "Herries road" at bounding box center [406, 175] width 456 height 11
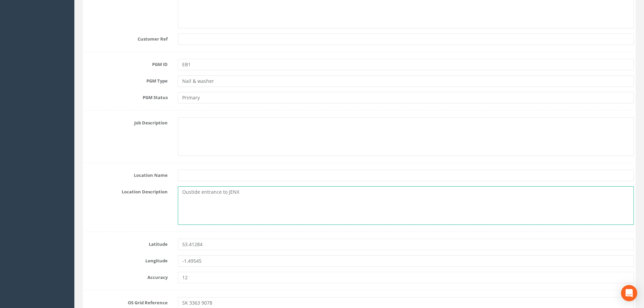
click at [183, 191] on textarea "Oustide entrance to JENX" at bounding box center [406, 205] width 456 height 39
paste textarea "Herries road"
click at [201, 191] on textarea "Herries roadOustide entrance to JENX" at bounding box center [406, 205] width 456 height 39
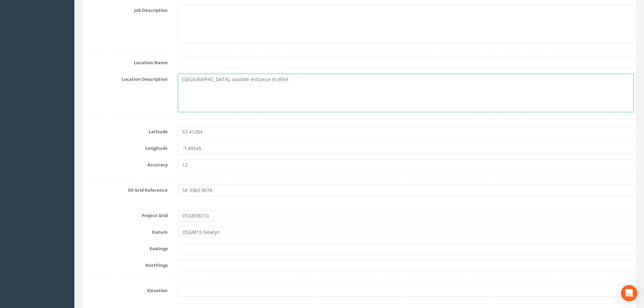
scroll to position [372, 0]
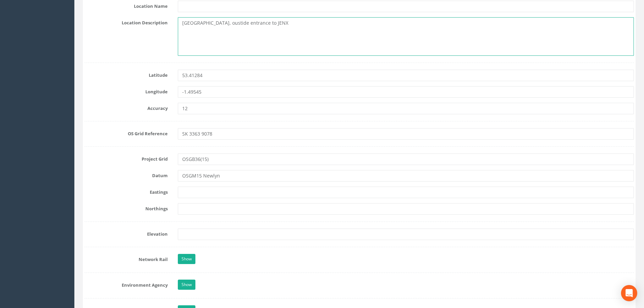
type textarea "Herries Road, oustide entrance to JENX"
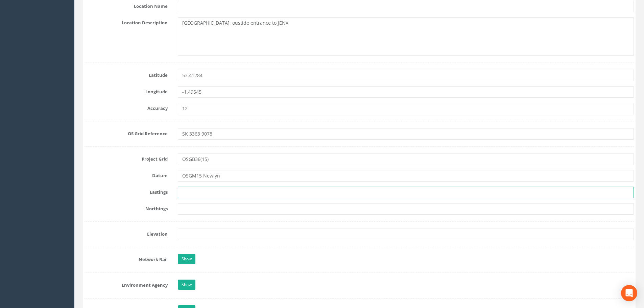
click at [219, 190] on input "text" at bounding box center [406, 191] width 456 height 11
type input "433636.913m"
type input "390781.190m"
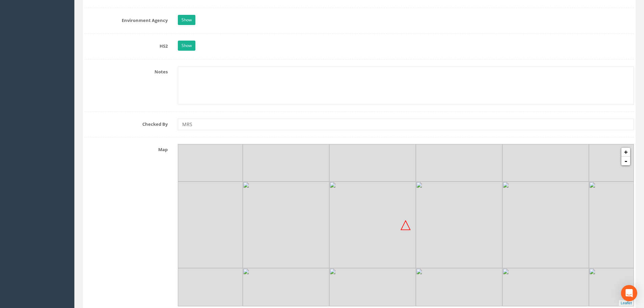
scroll to position [642, 0]
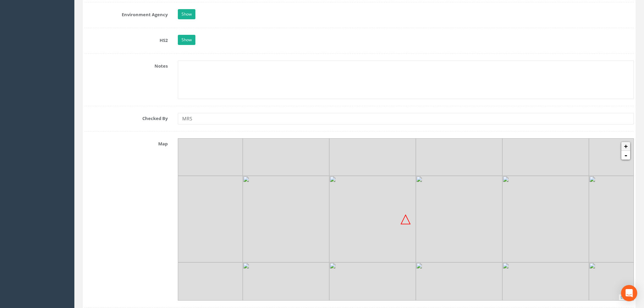
type input "63.717m"
click at [623, 145] on link "+" at bounding box center [625, 146] width 9 height 9
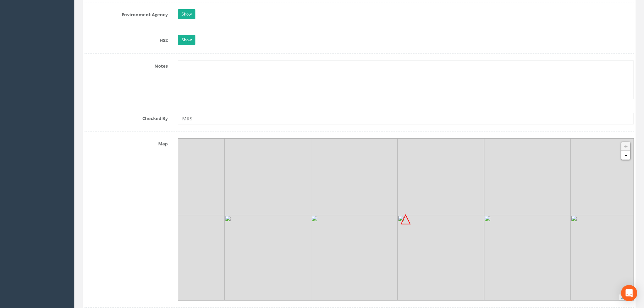
click at [501, 206] on img at bounding box center [527, 171] width 86 height 86
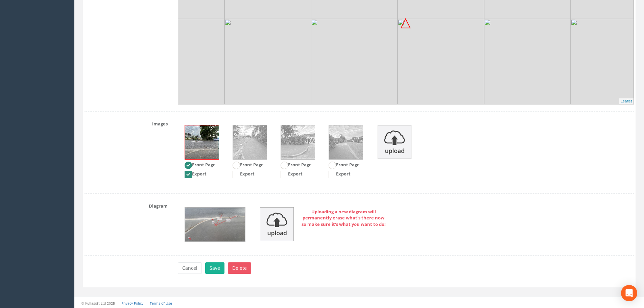
scroll to position [839, 0]
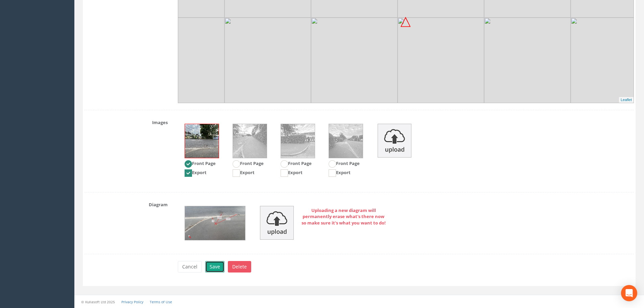
click at [213, 265] on button "Save" at bounding box center [214, 266] width 19 height 11
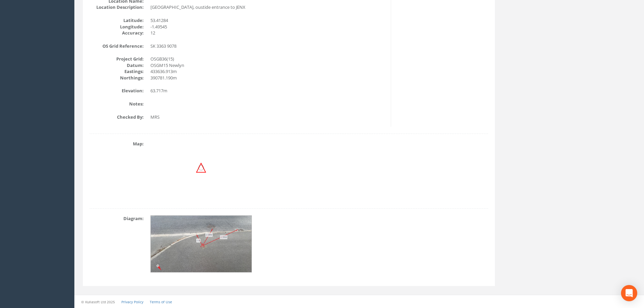
scroll to position [19, 0]
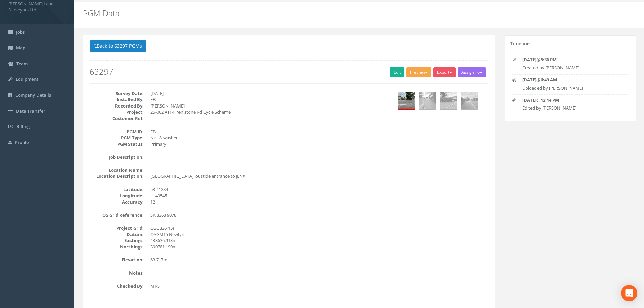
click at [421, 72] on button "Preview" at bounding box center [418, 72] width 25 height 10
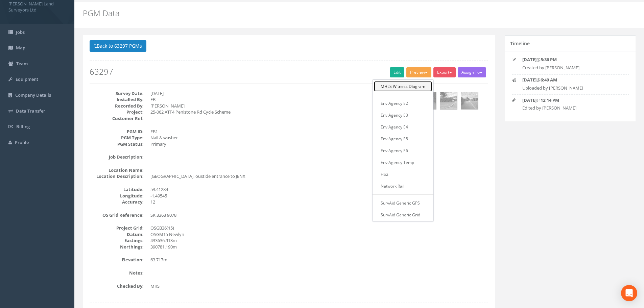
click at [418, 88] on link "MHLS Witness Diagram" at bounding box center [403, 86] width 58 height 10
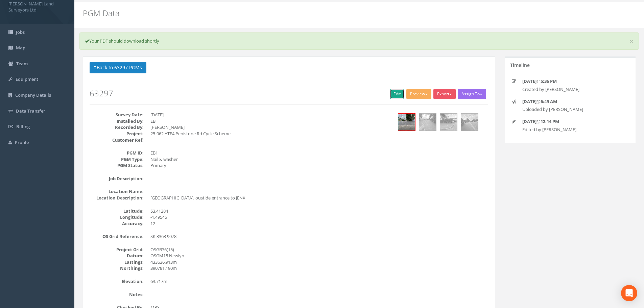
click at [393, 93] on link "Edit" at bounding box center [397, 94] width 15 height 10
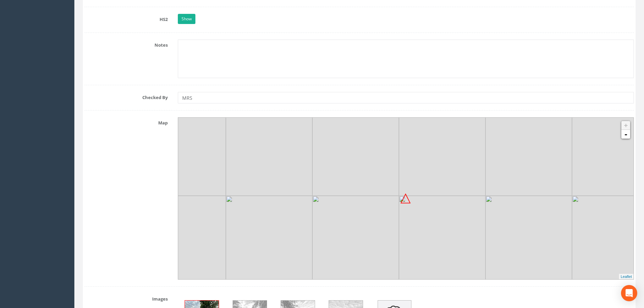
scroll to position [694, 0]
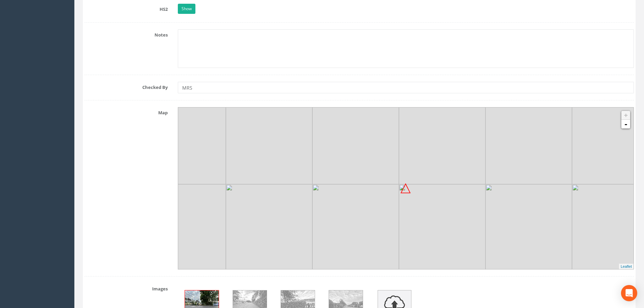
click at [500, 211] on img at bounding box center [528, 227] width 86 height 86
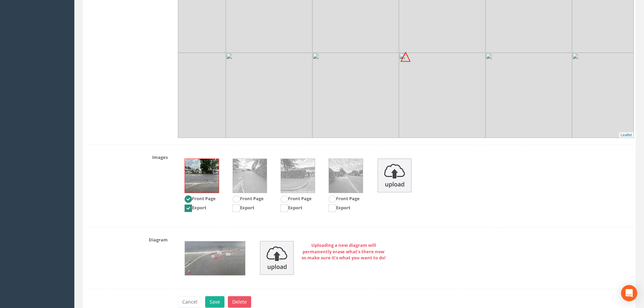
scroll to position [861, 0]
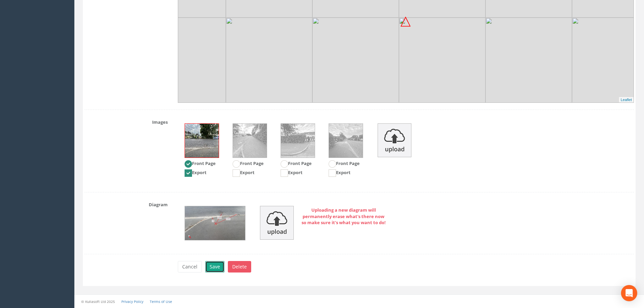
click at [219, 266] on button "Save" at bounding box center [214, 266] width 19 height 11
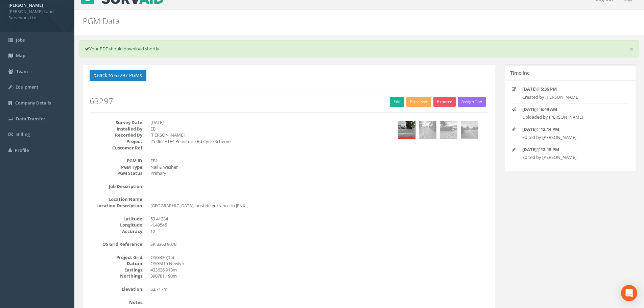
scroll to position [6, 0]
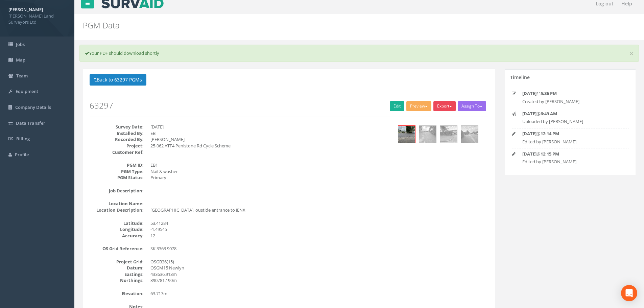
click at [448, 105] on button "Export" at bounding box center [444, 106] width 22 height 10
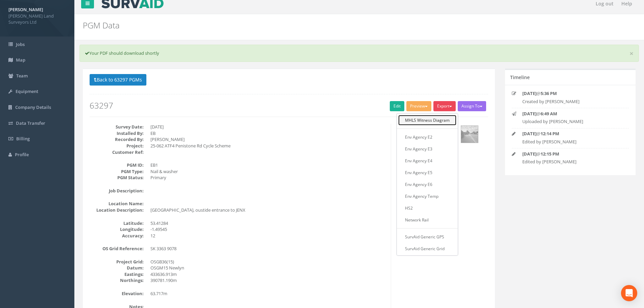
click at [443, 121] on link "MHLS Witness Diagram" at bounding box center [427, 120] width 58 height 10
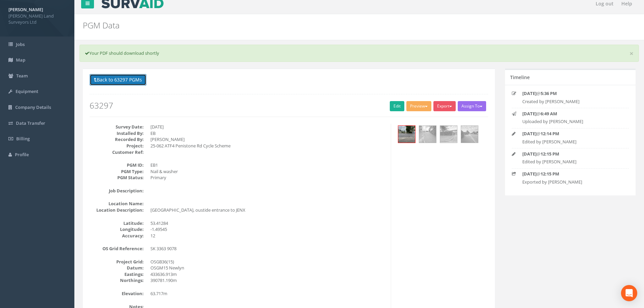
click at [125, 76] on button "Back to 63297 PGMs" at bounding box center [118, 79] width 57 height 11
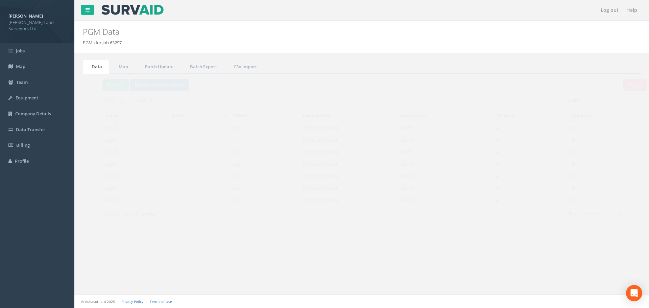
click at [224, 175] on td "EB2" at bounding box center [253, 176] width 70 height 12
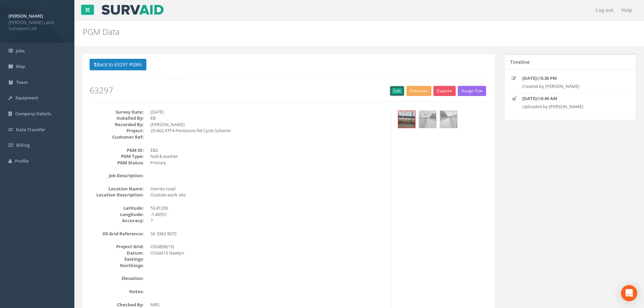
click at [395, 90] on link "Edit" at bounding box center [397, 91] width 15 height 10
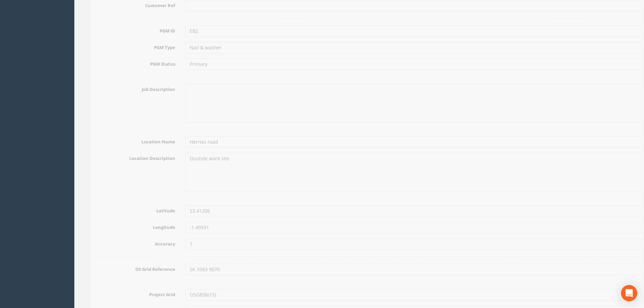
scroll to position [236, 0]
drag, startPoint x: 213, startPoint y: 142, endPoint x: 180, endPoint y: 142, distance: 32.4
click at [180, 142] on input "Herries road" at bounding box center [406, 141] width 456 height 11
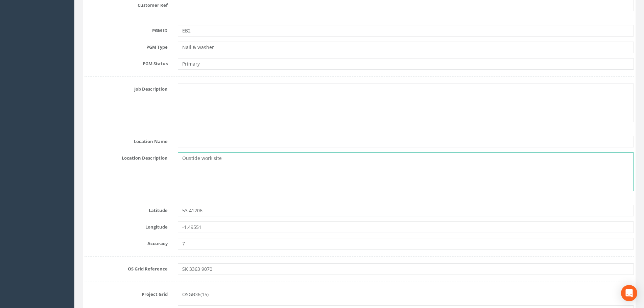
click at [182, 157] on textarea "Oustide work site" at bounding box center [406, 171] width 456 height 39
paste textarea "Herries road"
click at [201, 158] on textarea "Herries roadOustide work site" at bounding box center [406, 171] width 456 height 39
click at [222, 158] on textarea "Herries Road, oustide work site" at bounding box center [406, 171] width 456 height 39
drag, startPoint x: 214, startPoint y: 158, endPoint x: 266, endPoint y: 159, distance: 52.0
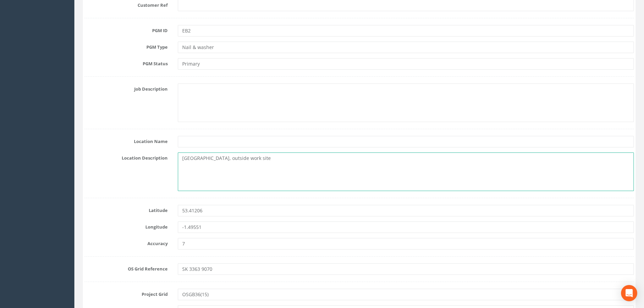
click at [266, 159] on textarea "Herries Road, outside work site" at bounding box center [406, 171] width 456 height 39
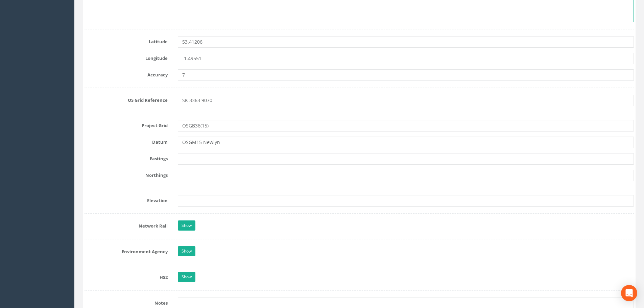
scroll to position [405, 0]
type textarea "Herries Road, opposite Timber Specialists (Sheffield) Ltd"
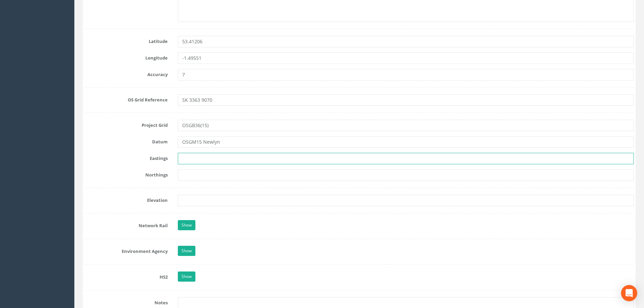
click at [205, 157] on input "text" at bounding box center [406, 158] width 456 height 11
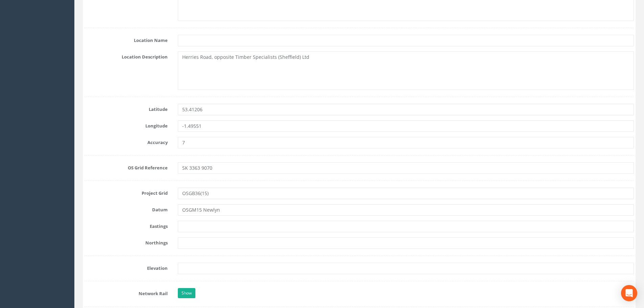
scroll to position [338, 0]
click at [205, 225] on input "text" at bounding box center [406, 225] width 456 height 11
type input "433634.702m"
click at [184, 241] on input "text" at bounding box center [406, 242] width 456 height 11
type input "390694.857m"
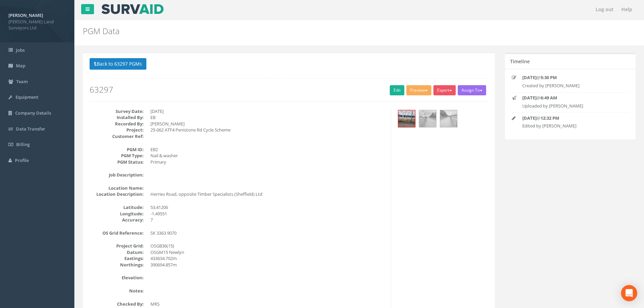
scroll to position [0, 0]
click at [394, 92] on link "Edit" at bounding box center [397, 91] width 15 height 10
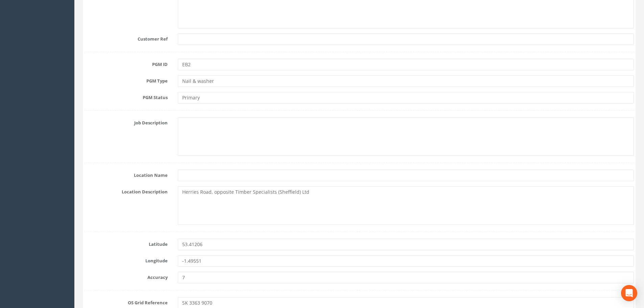
scroll to position [372, 0]
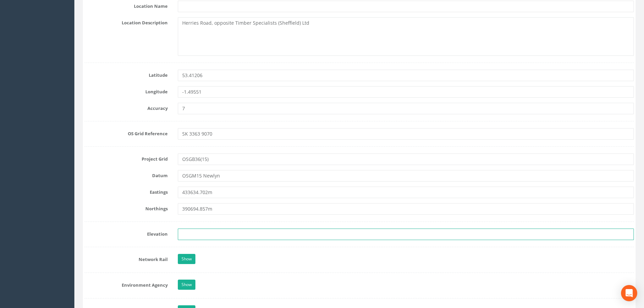
click at [194, 230] on input "text" at bounding box center [406, 233] width 456 height 11
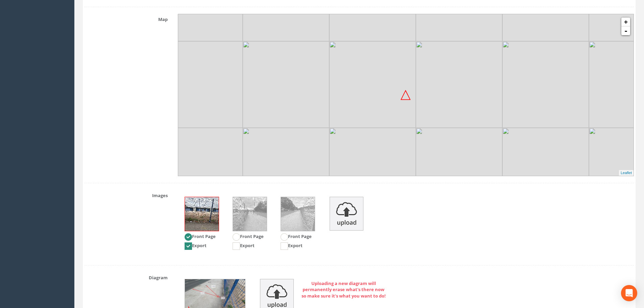
scroll to position [839, 0]
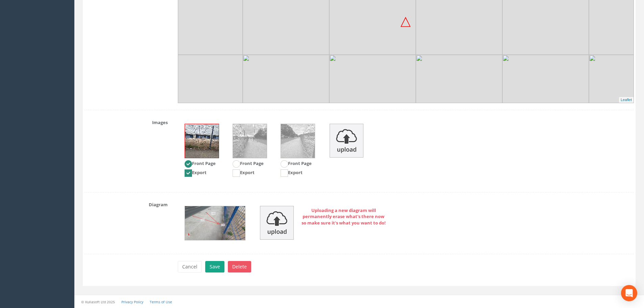
type input "63.671m"
click at [218, 268] on button "Save" at bounding box center [214, 266] width 19 height 11
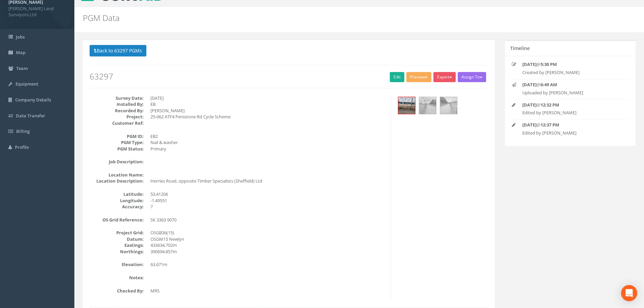
scroll to position [0, 0]
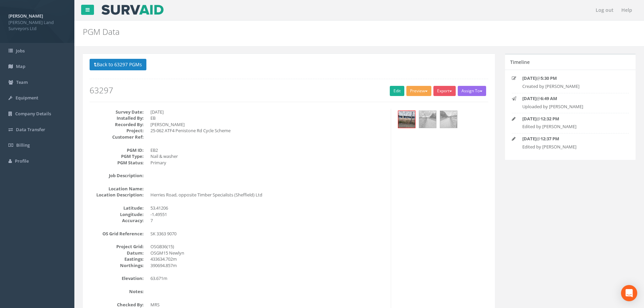
click at [425, 92] on span "button" at bounding box center [426, 91] width 3 height 1
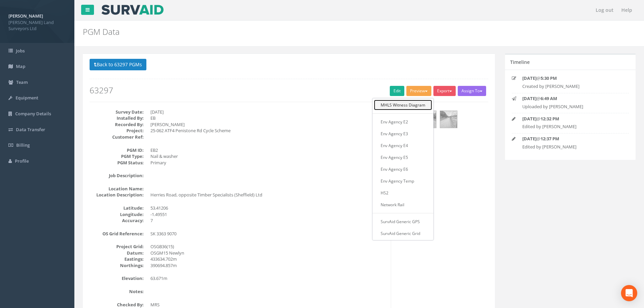
click at [407, 104] on link "MHLS Witness Diagram" at bounding box center [403, 105] width 58 height 10
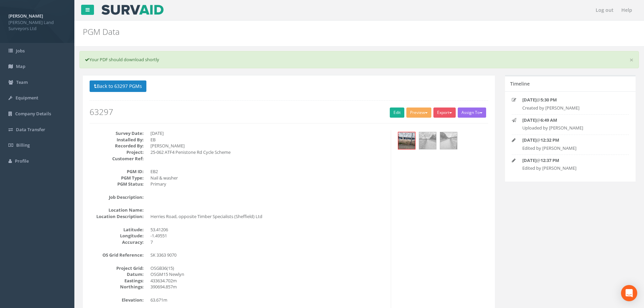
click at [210, 83] on p "Back to 63297 PGMs Back to Map" at bounding box center [289, 86] width 398 height 13
click at [440, 114] on button "Export" at bounding box center [444, 112] width 22 height 10
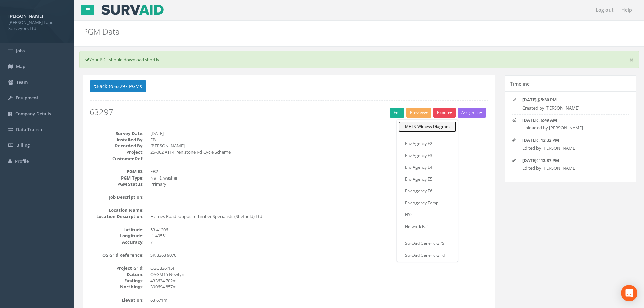
click at [436, 127] on link "MHLS Witness Diagram" at bounding box center [427, 126] width 58 height 10
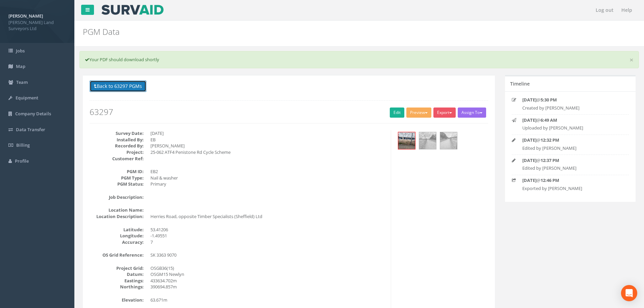
click at [119, 82] on button "Back to 63297 PGMs" at bounding box center [118, 85] width 57 height 11
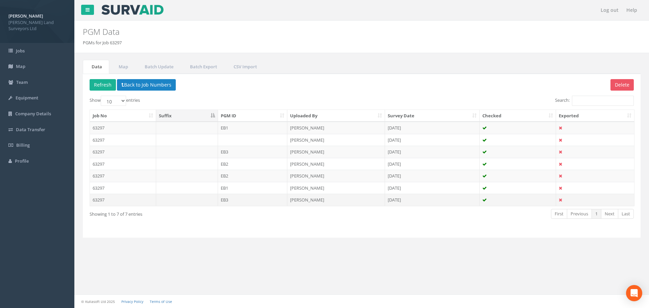
click at [227, 199] on td "EB3" at bounding box center [253, 200] width 70 height 12
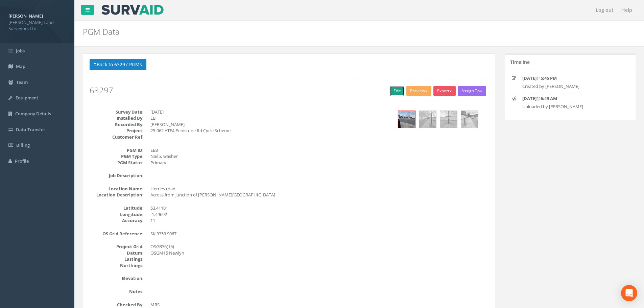
click at [397, 91] on link "Edit" at bounding box center [397, 91] width 15 height 10
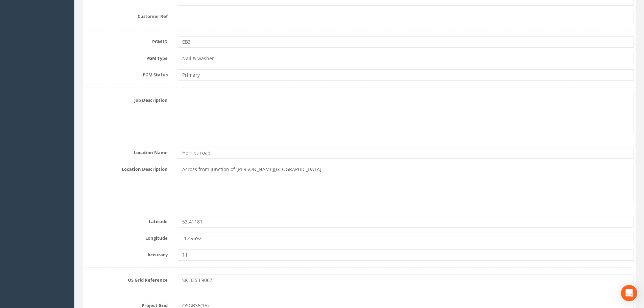
scroll to position [236, 0]
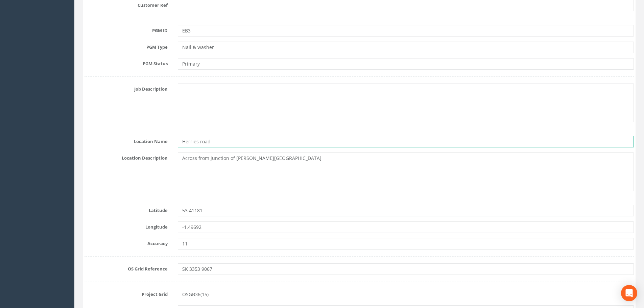
click at [201, 141] on input "Herries road" at bounding box center [406, 141] width 456 height 11
type input "Herries Road"
drag, startPoint x: 219, startPoint y: 143, endPoint x: 174, endPoint y: 140, distance: 45.0
click at [174, 140] on div "Herries Road" at bounding box center [406, 141] width 466 height 11
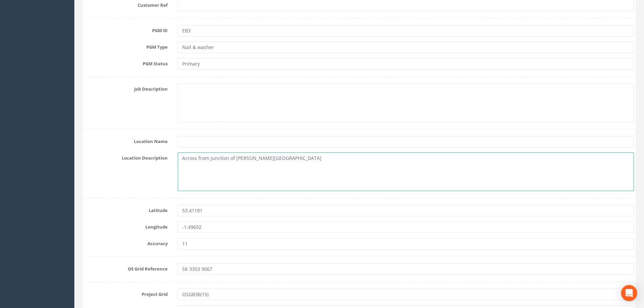
click at [182, 156] on textarea "Across from junction of rawson spring road" at bounding box center [406, 171] width 456 height 39
paste textarea "Herries Road"
drag, startPoint x: 247, startPoint y: 157, endPoint x: 253, endPoint y: 159, distance: 6.3
click at [253, 159] on textarea "Herries Road, at the junction of rawson spring road" at bounding box center [406, 171] width 456 height 39
click at [277, 157] on textarea "Herries Road, at the junction with Rawson spring road" at bounding box center [406, 171] width 456 height 39
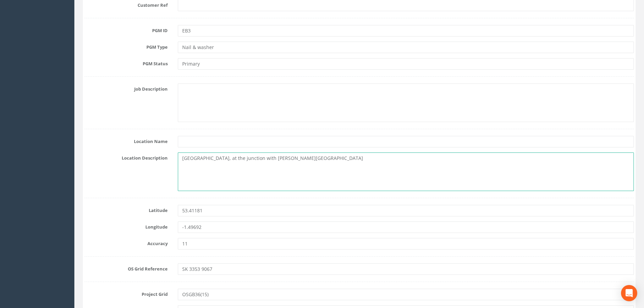
click at [292, 159] on textarea "Herries Road, at the junction with Rawson Spring road" at bounding box center [406, 171] width 456 height 39
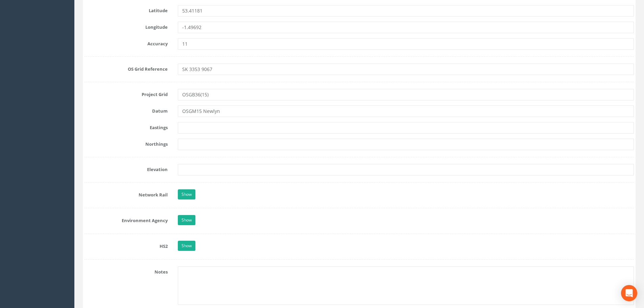
scroll to position [439, 0]
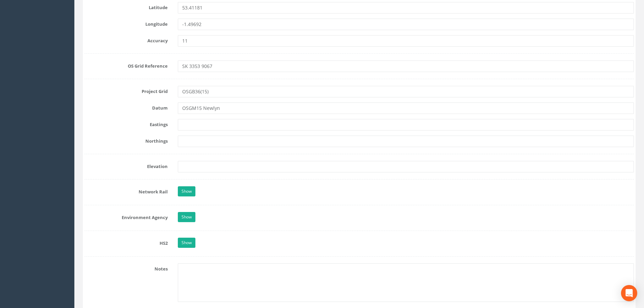
type textarea "Herries Road, at the junction with Rawson Spring Road"
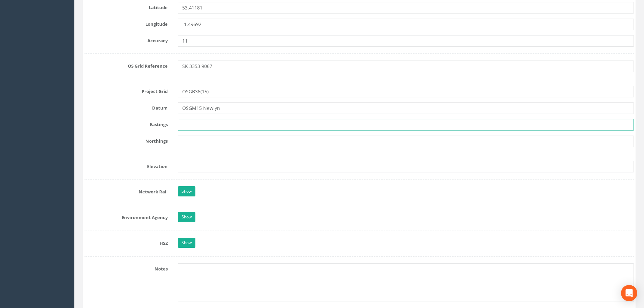
click at [196, 123] on input "text" at bounding box center [406, 124] width 456 height 11
click at [201, 124] on input "text" at bounding box center [406, 124] width 456 height 11
type input "433534.172m"
type input "390672."
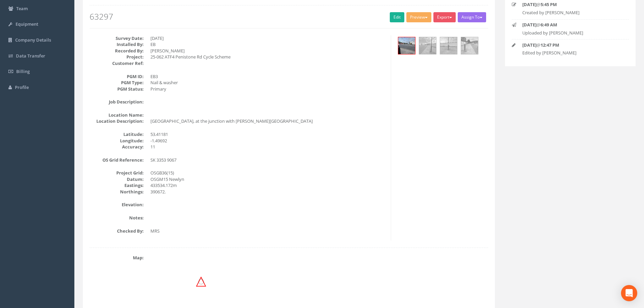
scroll to position [0, 0]
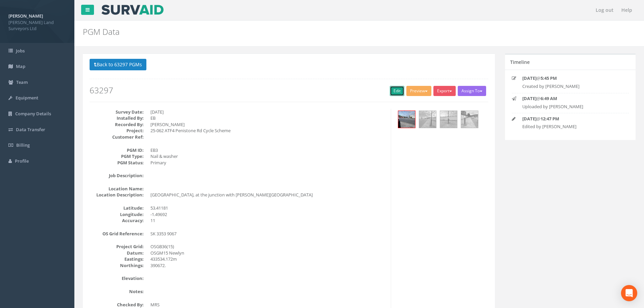
click at [394, 92] on link "Edit" at bounding box center [397, 91] width 15 height 10
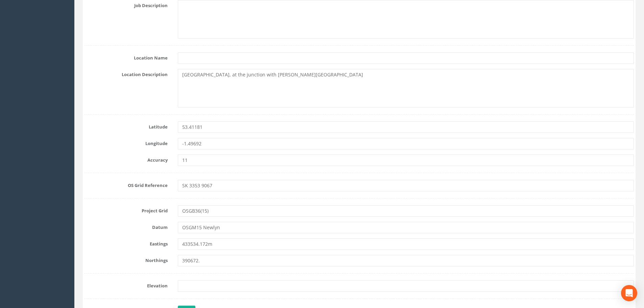
scroll to position [338, 0]
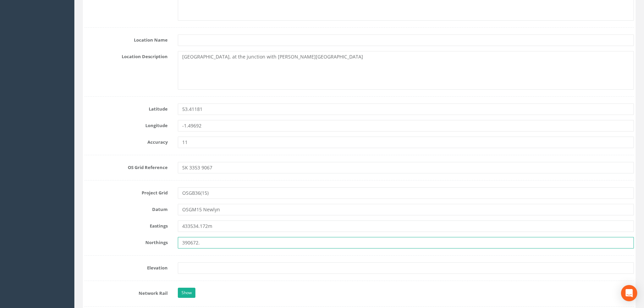
click at [212, 241] on input "390672." at bounding box center [406, 242] width 456 height 11
type input "390672.239m"
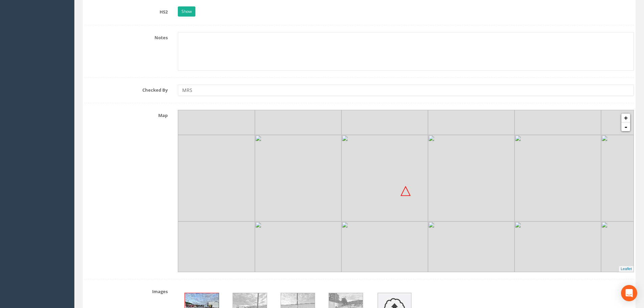
scroll to position [676, 0]
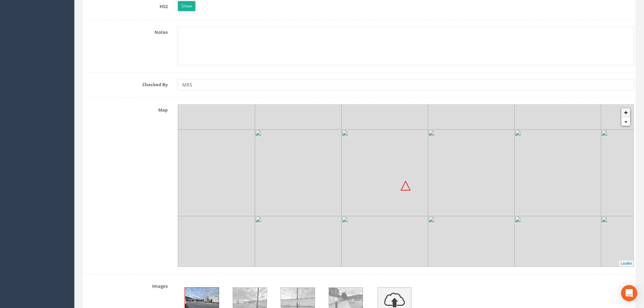
type input "62.966m"
click at [627, 113] on link "+" at bounding box center [625, 112] width 9 height 9
click at [409, 210] on img at bounding box center [451, 212] width 86 height 86
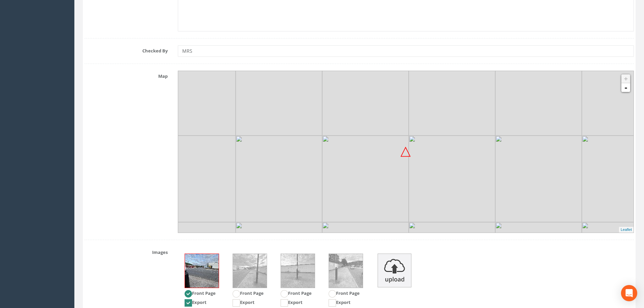
scroll to position [839, 0]
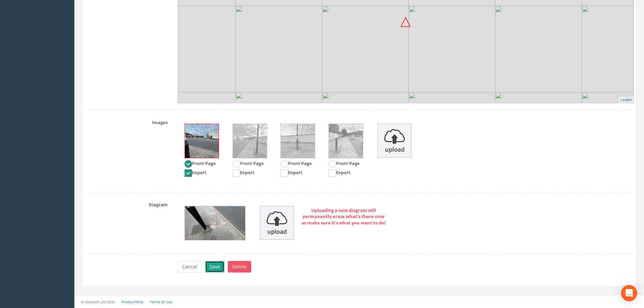
click at [217, 265] on button "Save" at bounding box center [214, 266] width 19 height 11
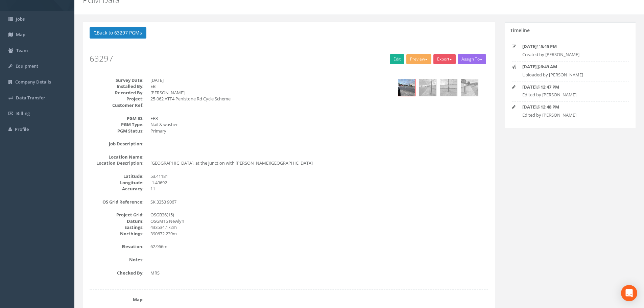
scroll to position [19, 0]
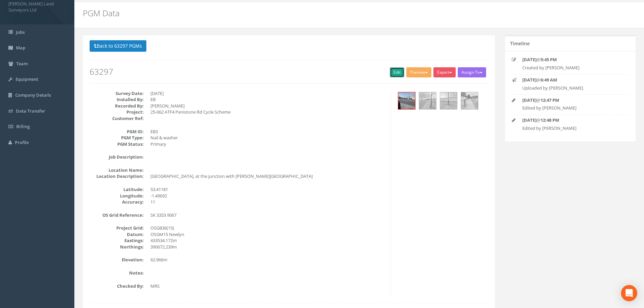
click at [395, 73] on link "Edit" at bounding box center [397, 72] width 15 height 10
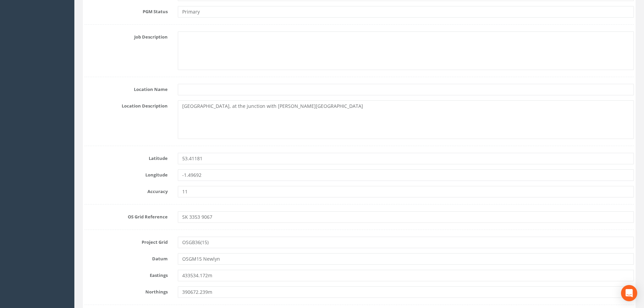
scroll to position [289, 0]
click at [210, 106] on textarea "Herries Road, at the junction with Rawson Spring Road" at bounding box center [406, 119] width 456 height 39
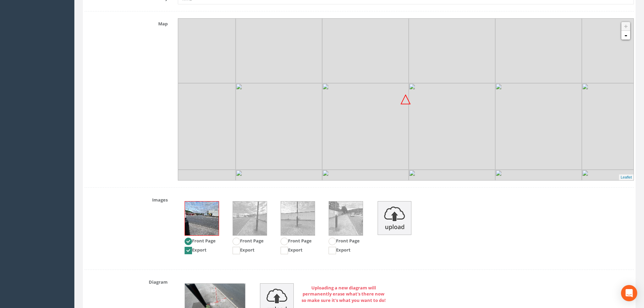
scroll to position [839, 0]
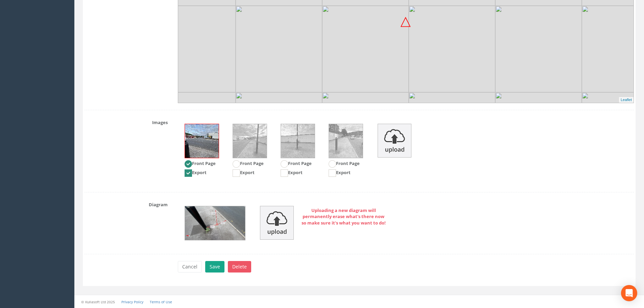
type textarea "[GEOGRAPHIC_DATA], at the junction with [PERSON_NAME][GEOGRAPHIC_DATA]"
click at [218, 265] on button "Save" at bounding box center [214, 266] width 19 height 11
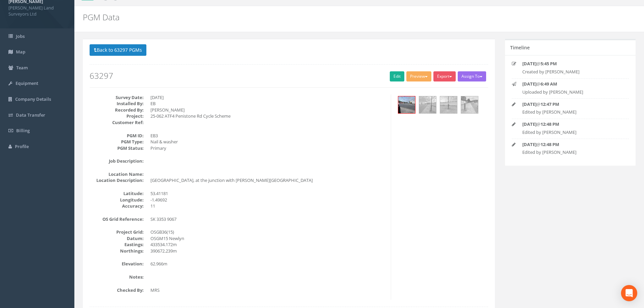
scroll to position [0, 0]
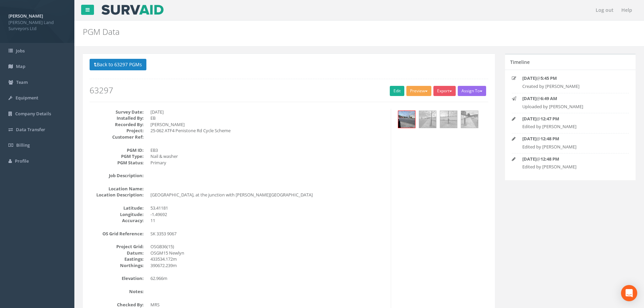
click at [423, 89] on button "Preview" at bounding box center [418, 91] width 25 height 10
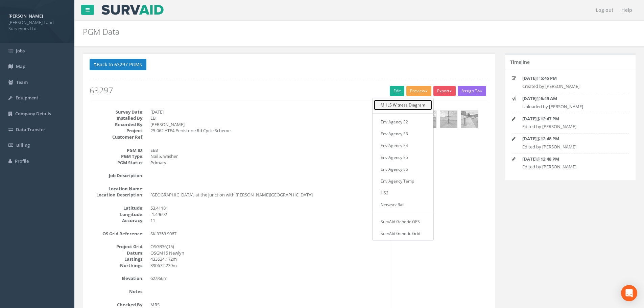
click at [408, 105] on link "MHLS Witness Diagram" at bounding box center [403, 105] width 58 height 10
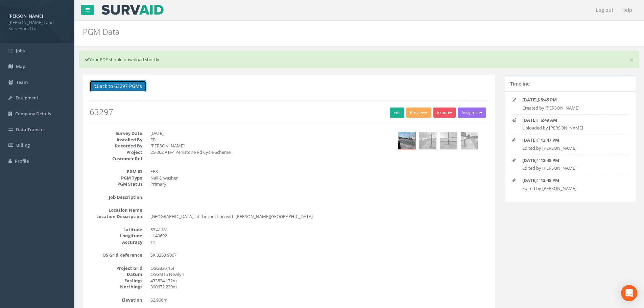
click at [136, 86] on button "Back to 63297 PGMs" at bounding box center [118, 85] width 57 height 11
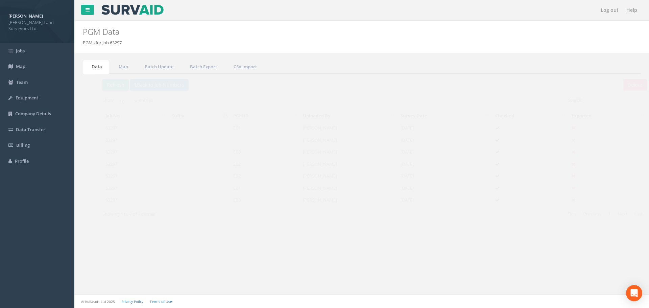
click at [100, 139] on td "63297" at bounding box center [123, 140] width 66 height 12
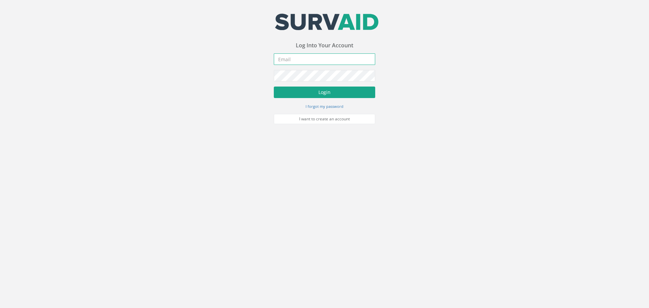
type input "[PERSON_NAME][EMAIL_ADDRESS][DOMAIN_NAME]"
click at [331, 92] on button "Login" at bounding box center [324, 91] width 101 height 11
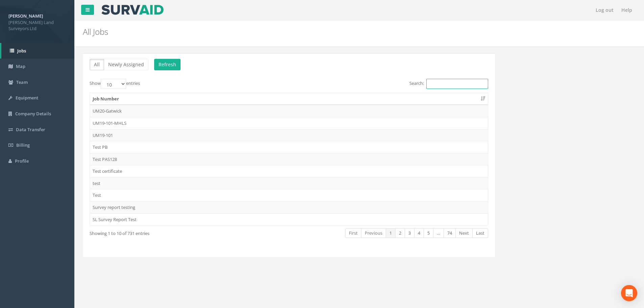
click at [435, 84] on input "Search:" at bounding box center [457, 84] width 62 height 10
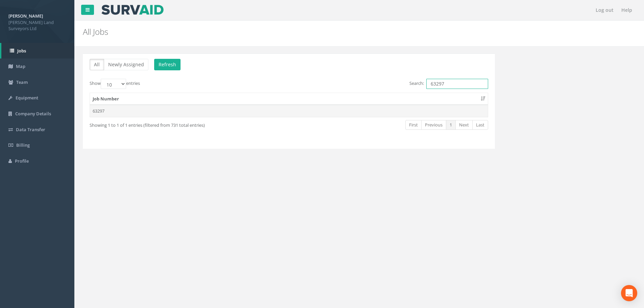
type input "63297"
click at [94, 109] on td "63297" at bounding box center [289, 111] width 398 height 12
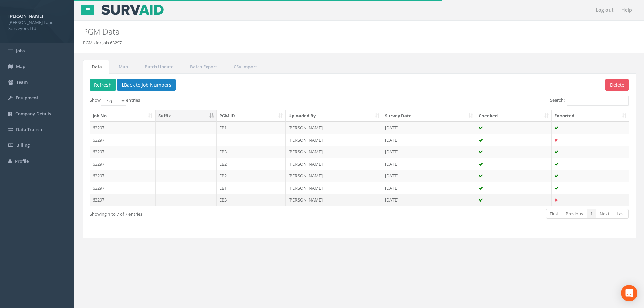
click at [222, 200] on td "EB3" at bounding box center [251, 200] width 69 height 12
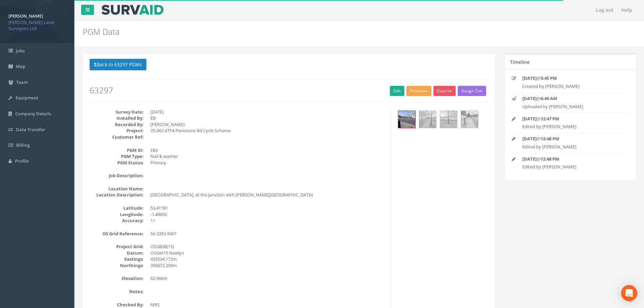
click at [425, 92] on span "button" at bounding box center [426, 91] width 3 height 1
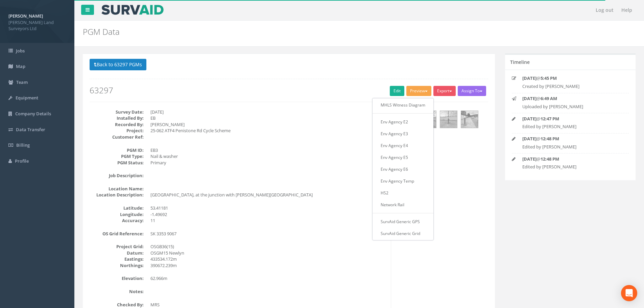
click at [341, 86] on h2 "63297" at bounding box center [289, 90] width 398 height 9
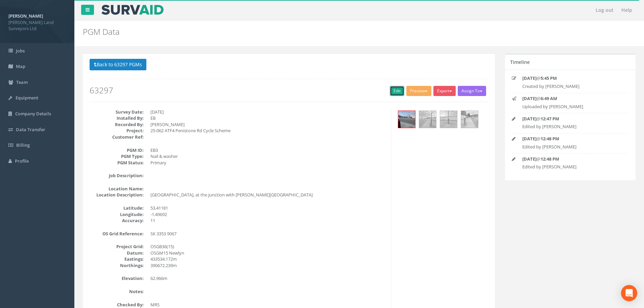
click at [398, 91] on link "Edit" at bounding box center [397, 91] width 15 height 10
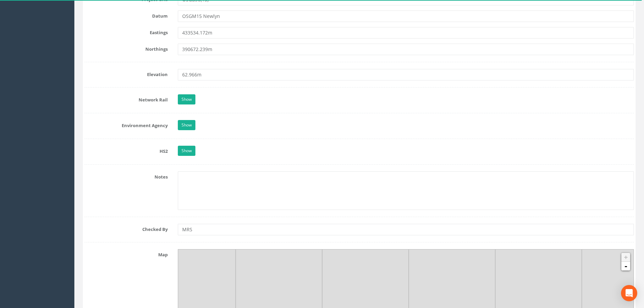
scroll to position [642, 0]
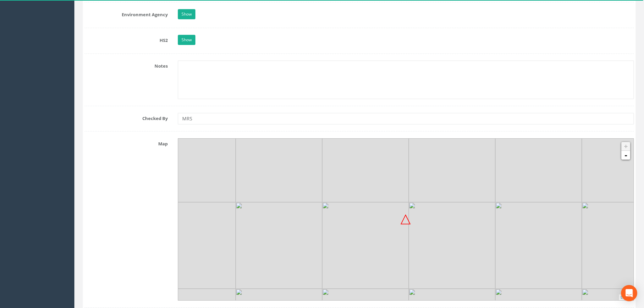
click at [406, 253] on img at bounding box center [365, 245] width 86 height 86
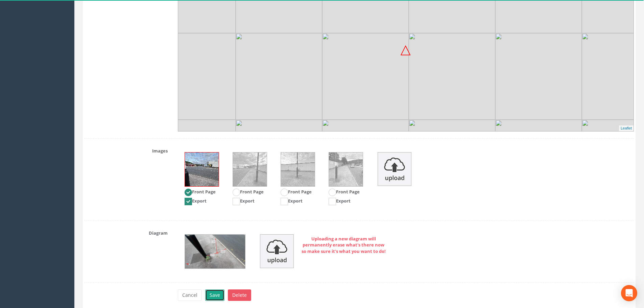
click at [219, 296] on button "Save" at bounding box center [214, 294] width 19 height 11
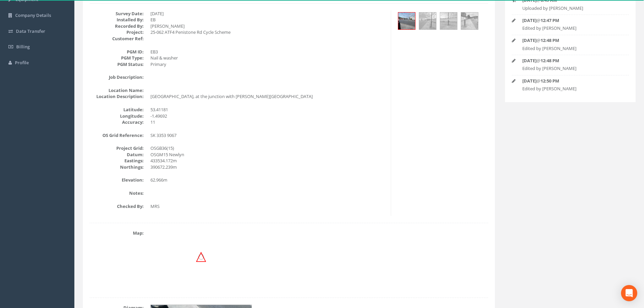
scroll to position [19, 0]
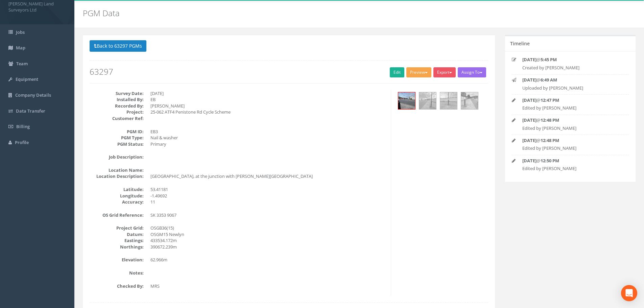
click at [419, 68] on button "Preview" at bounding box center [418, 72] width 25 height 10
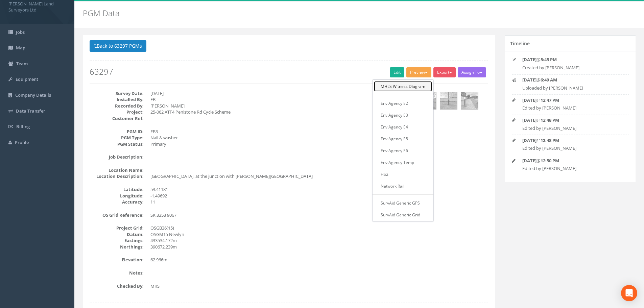
click at [411, 91] on link "MHLS Witness Diagram" at bounding box center [403, 86] width 58 height 10
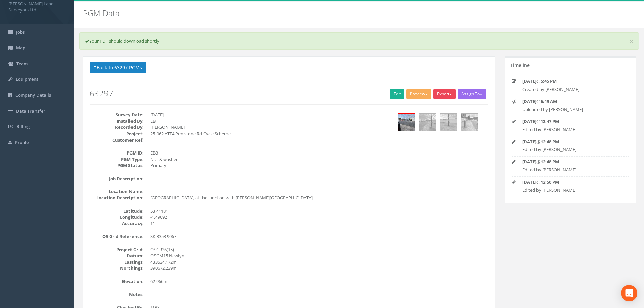
click at [449, 95] on button "Export" at bounding box center [444, 94] width 22 height 10
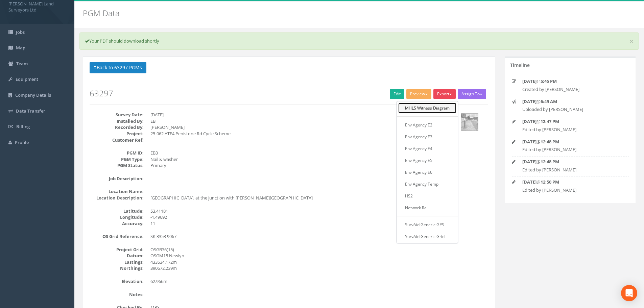
click at [440, 107] on link "MHLS Witness Diagram" at bounding box center [427, 108] width 58 height 10
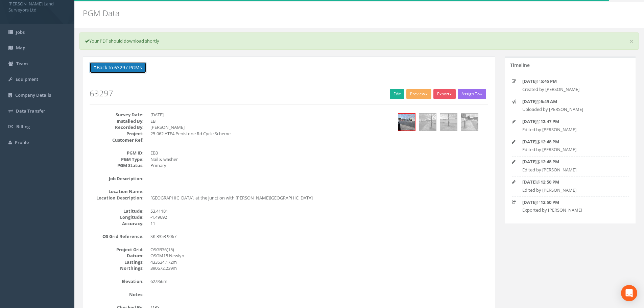
click at [115, 68] on button "Back to 63297 PGMs" at bounding box center [118, 67] width 57 height 11
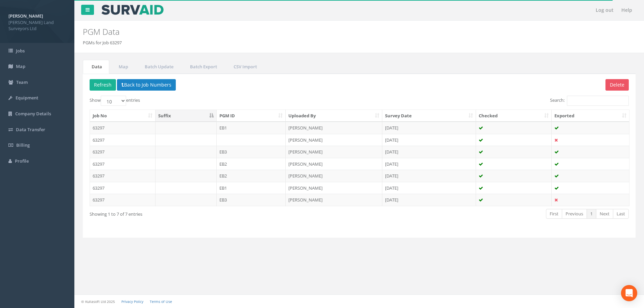
scroll to position [0, 0]
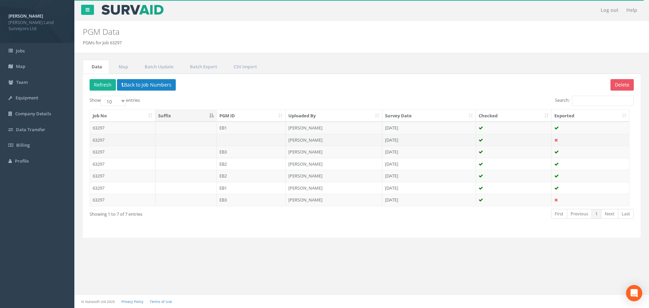
click at [98, 140] on td "63297" at bounding box center [123, 140] width 66 height 12
